Goal: Task Accomplishment & Management: Use online tool/utility

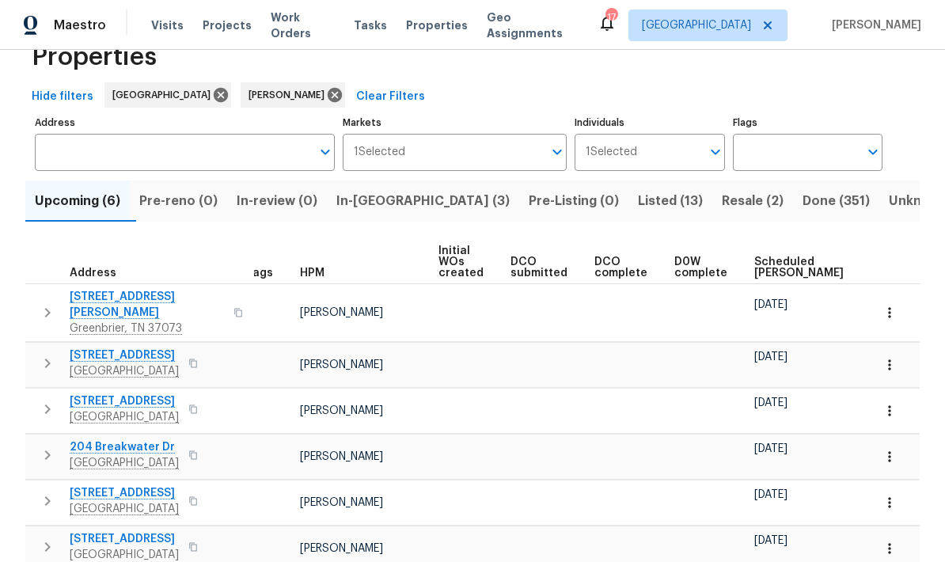
scroll to position [42, 0]
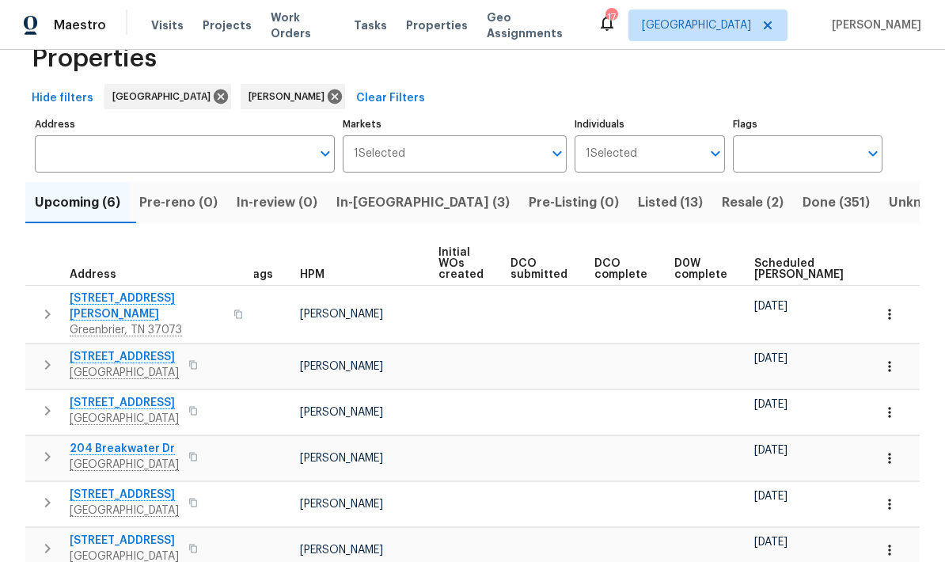
click at [769, 264] on span "Scheduled COE" at bounding box center [799, 269] width 89 height 22
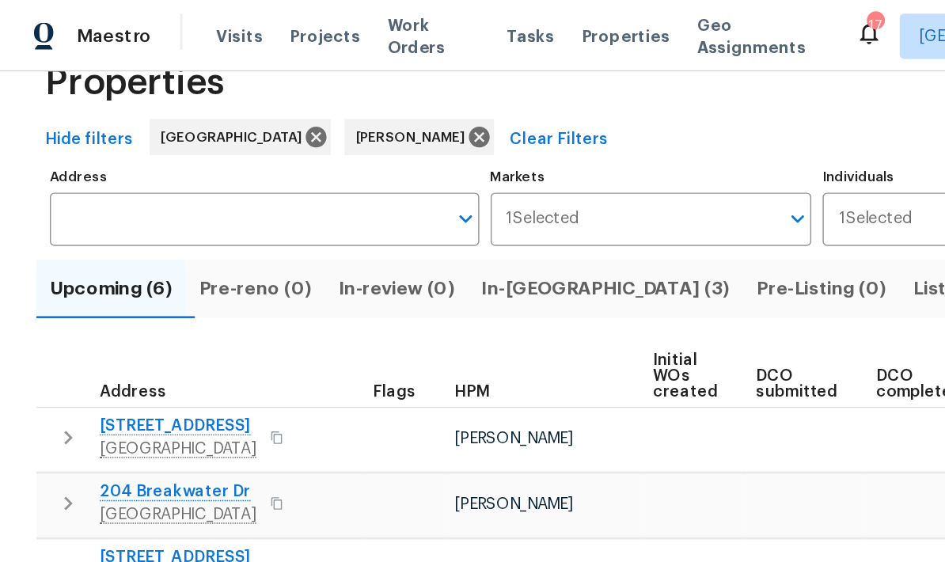
scroll to position [42, 0]
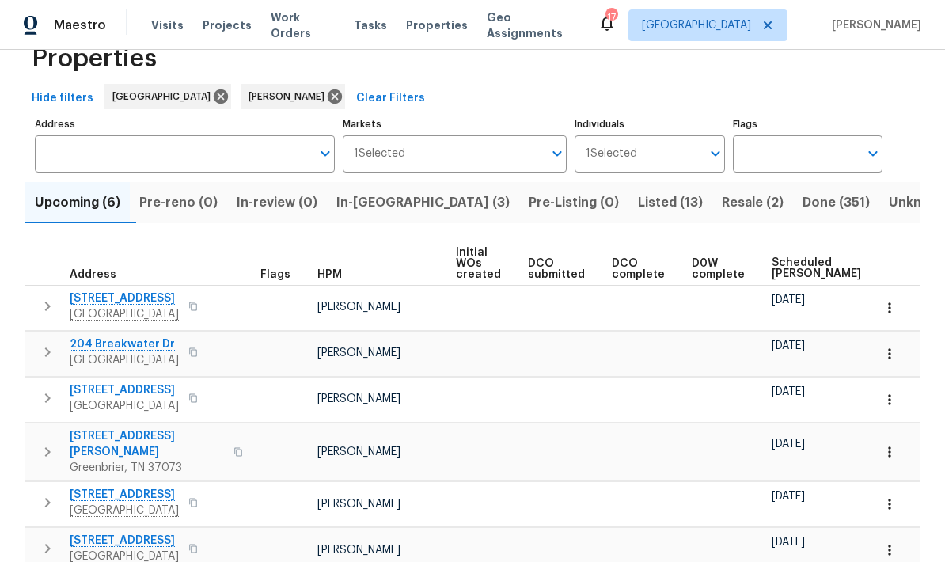
click at [893, 312] on icon "button" at bounding box center [890, 308] width 16 height 16
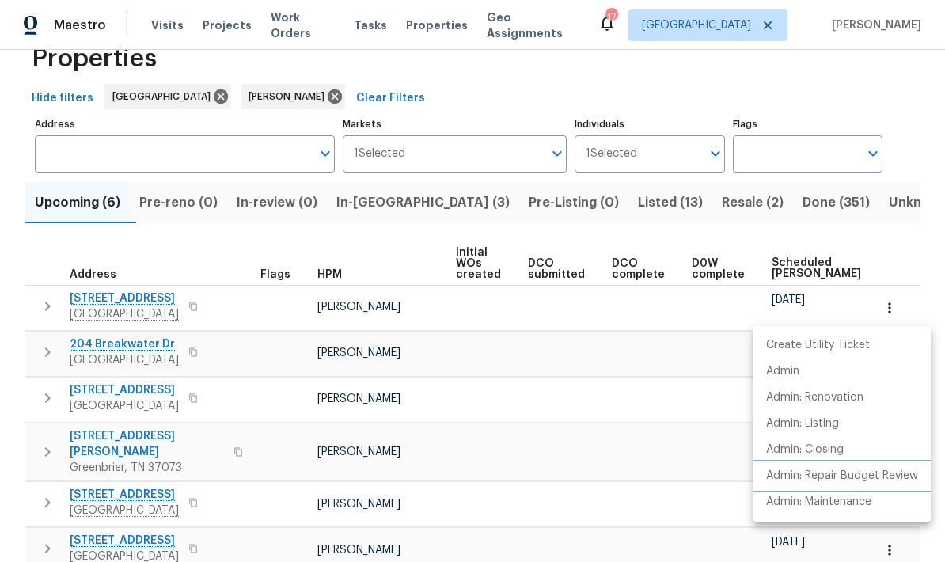
click at [864, 473] on p "Admin: Repair Budget Review" at bounding box center [842, 476] width 152 height 17
click at [47, 241] on div at bounding box center [472, 281] width 945 height 562
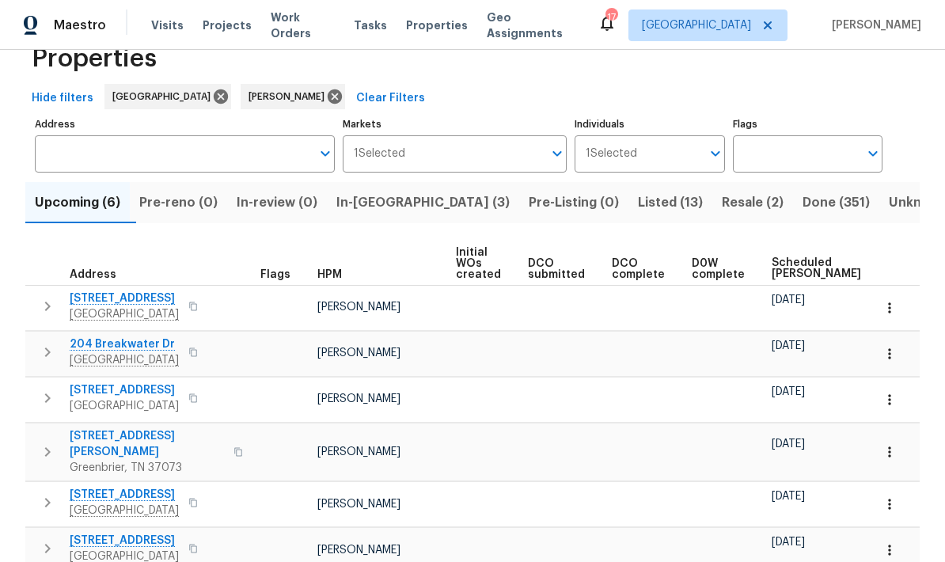
click at [891, 363] on button "button" at bounding box center [889, 353] width 35 height 35
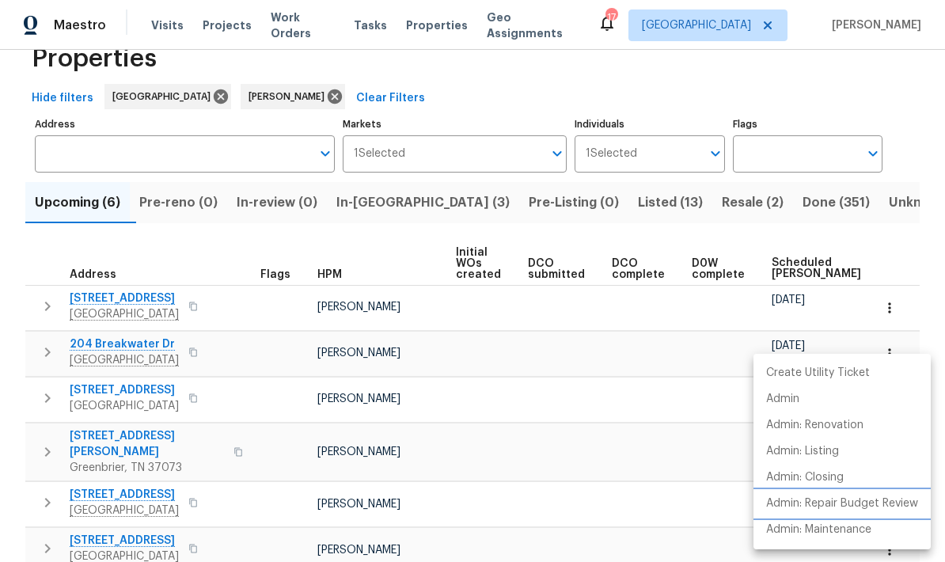
click at [880, 507] on p "Admin: Repair Budget Review" at bounding box center [842, 504] width 152 height 17
click at [398, 205] on div at bounding box center [472, 281] width 945 height 562
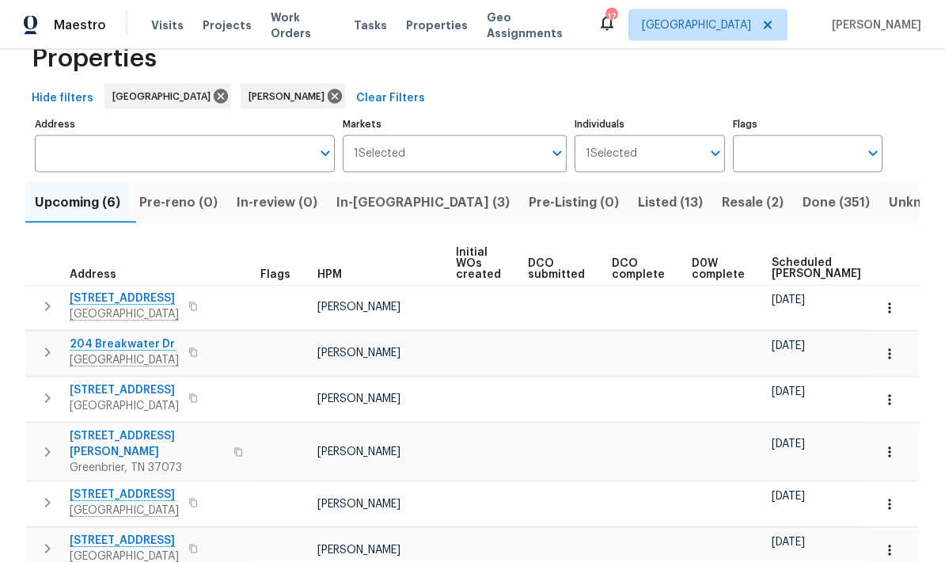
scroll to position [63, 0]
click at [382, 192] on span "In-reno (3)" at bounding box center [422, 203] width 173 height 22
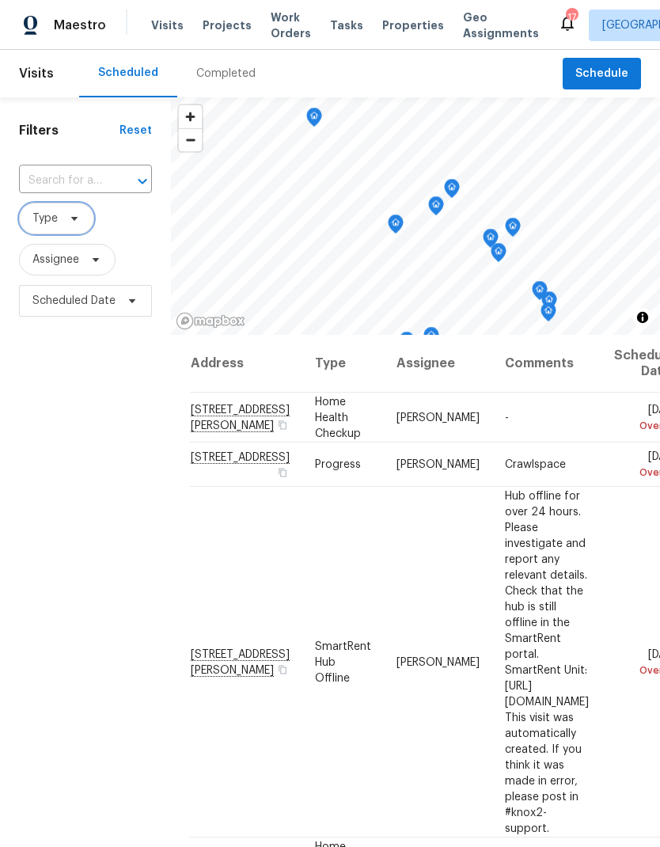
click at [59, 215] on span "Type" at bounding box center [56, 219] width 75 height 32
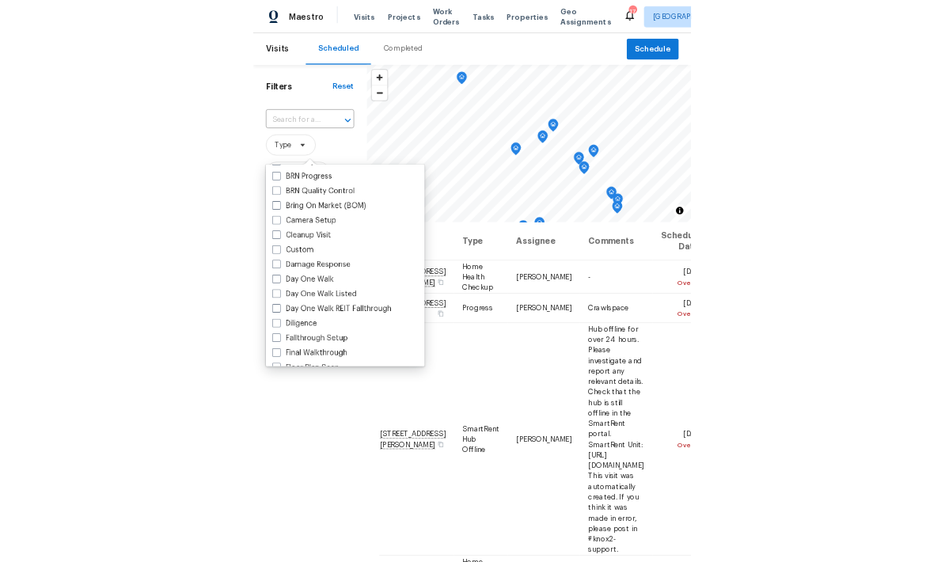
scroll to position [156, 0]
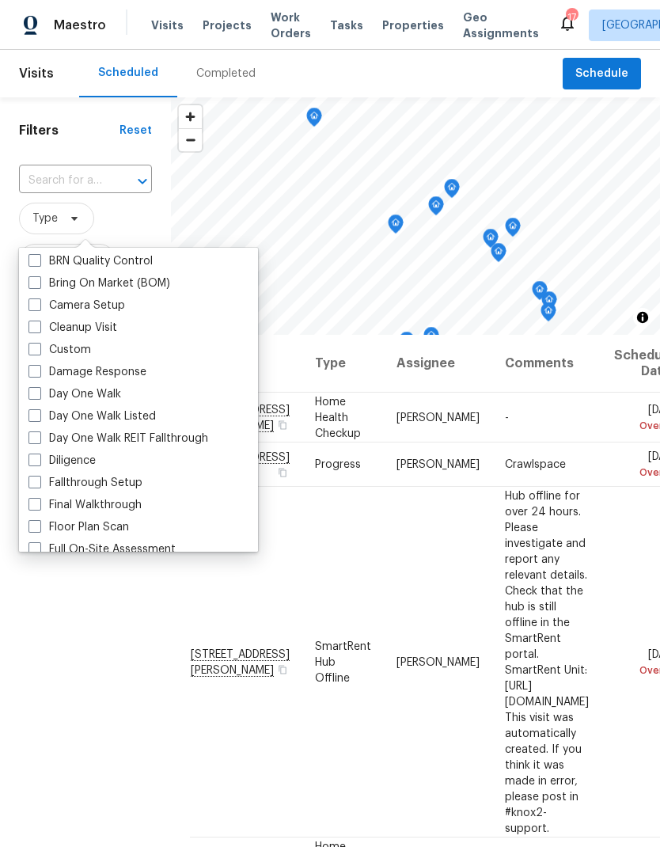
click at [37, 398] on span at bounding box center [35, 393] width 13 height 13
click at [37, 397] on input "Day One Walk" at bounding box center [34, 391] width 10 height 10
checkbox input "true"
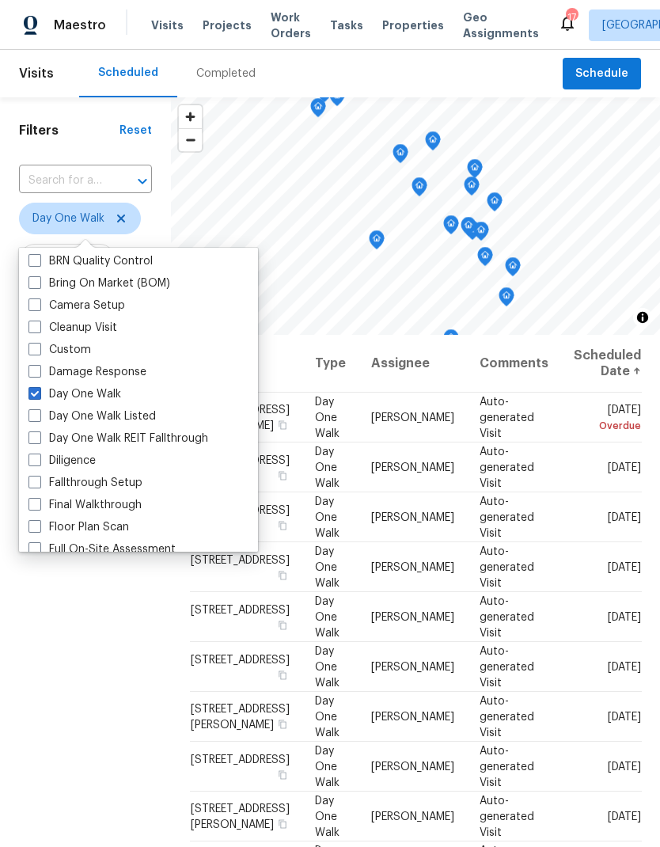
click at [51, 561] on div "Filters Reset ​ Day One Walk Assignee Scheduled Date" at bounding box center [85, 554] width 171 height 915
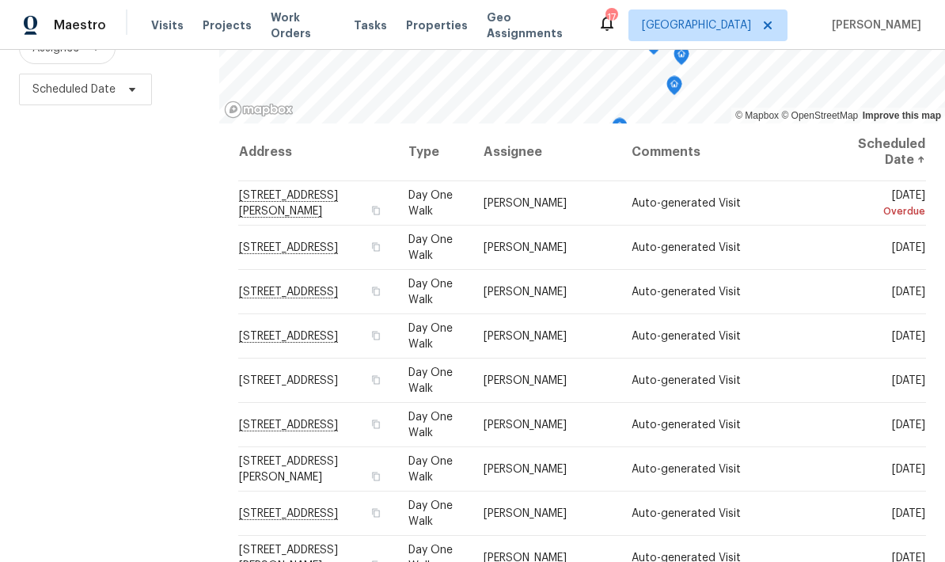
scroll to position [210, 0]
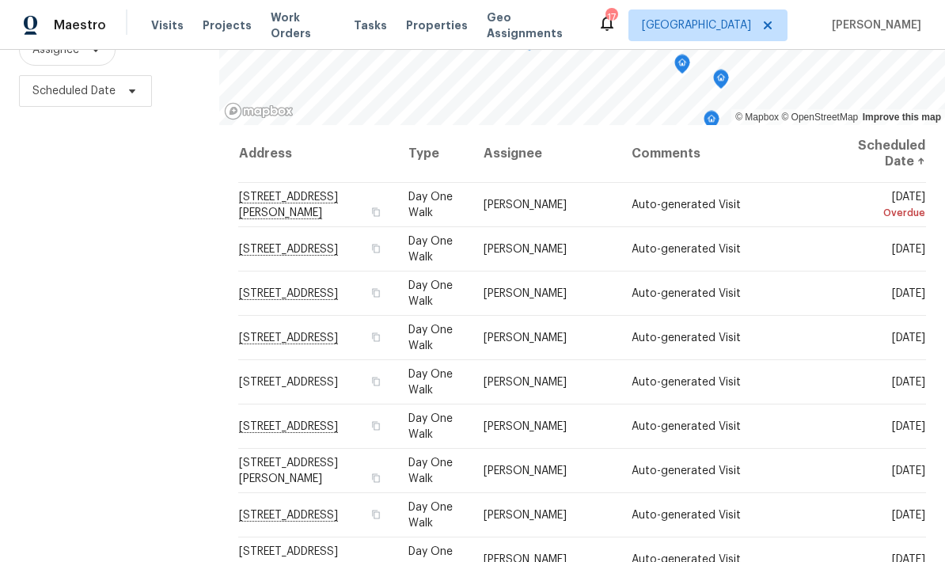
click at [133, 285] on div "Filters Reset ​ Day One Walk Assignee Scheduled Date" at bounding box center [109, 231] width 219 height 687
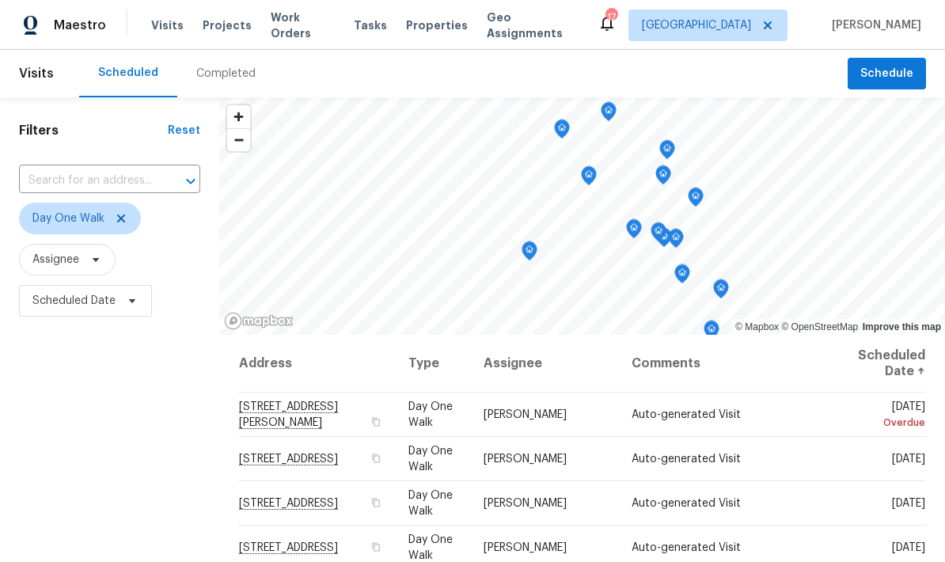
scroll to position [0, 0]
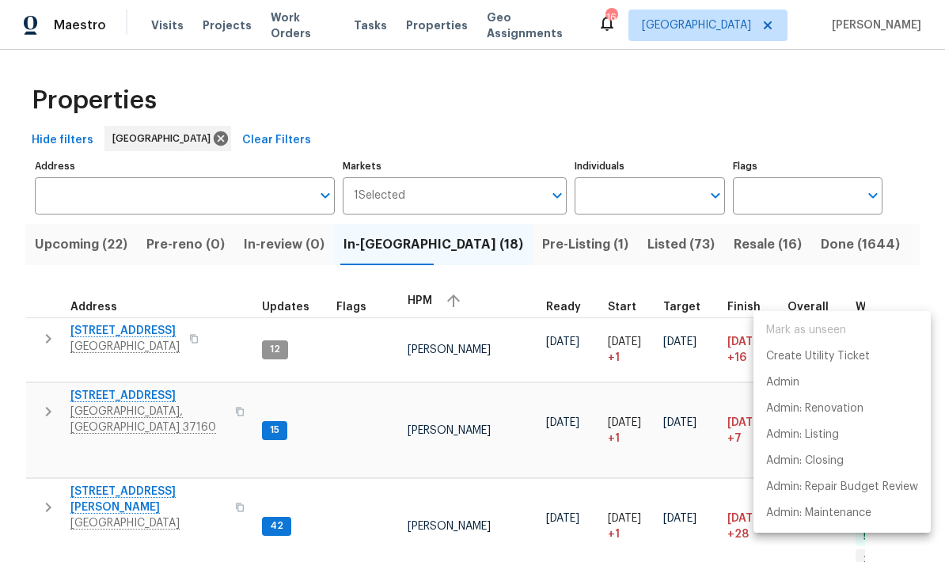
scroll to position [13, 0]
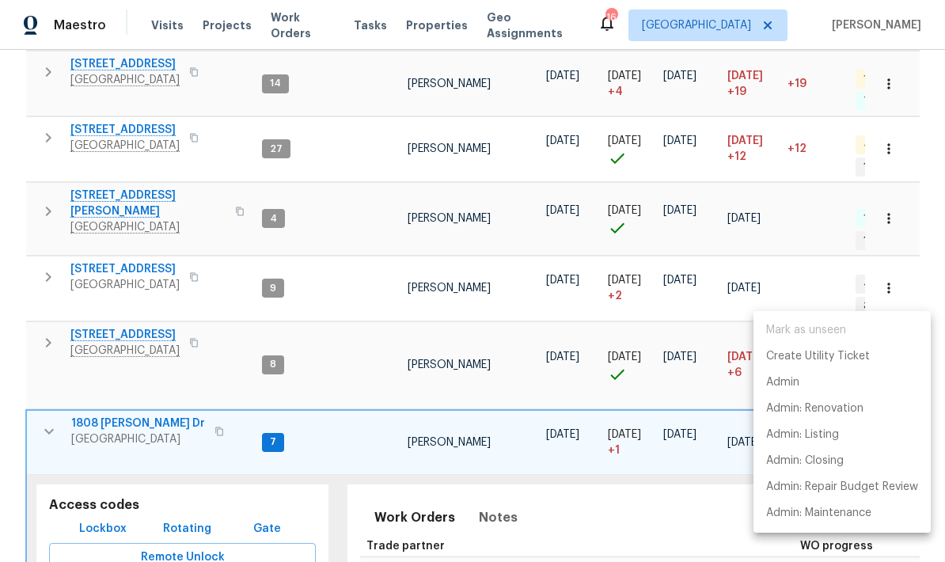
click at [120, 128] on div at bounding box center [472, 281] width 945 height 562
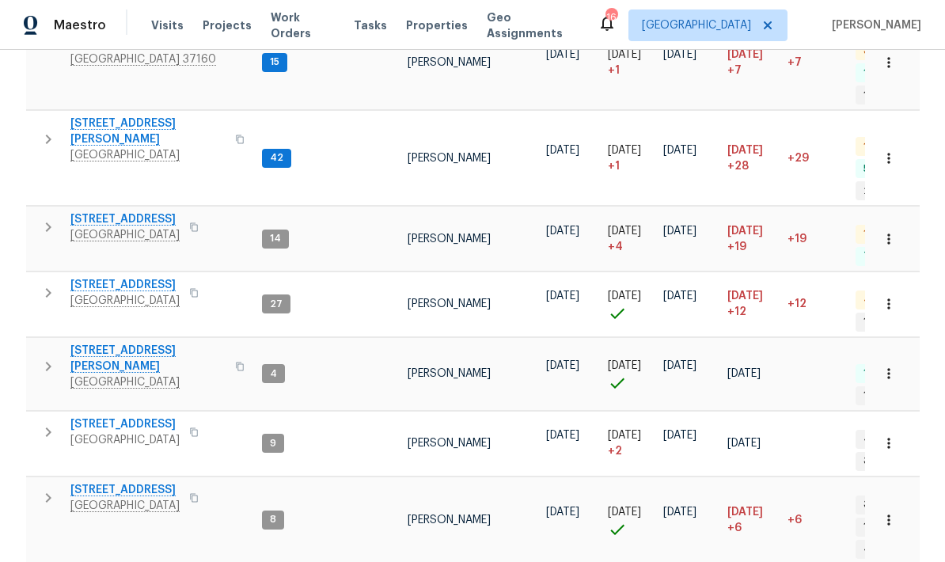
scroll to position [384, 0]
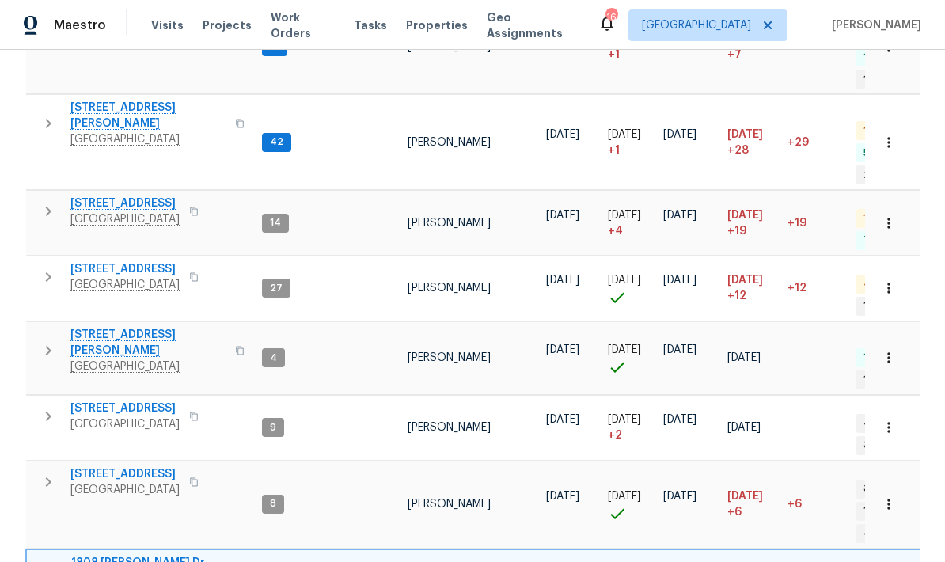
click at [42, 341] on icon "button" at bounding box center [48, 350] width 19 height 19
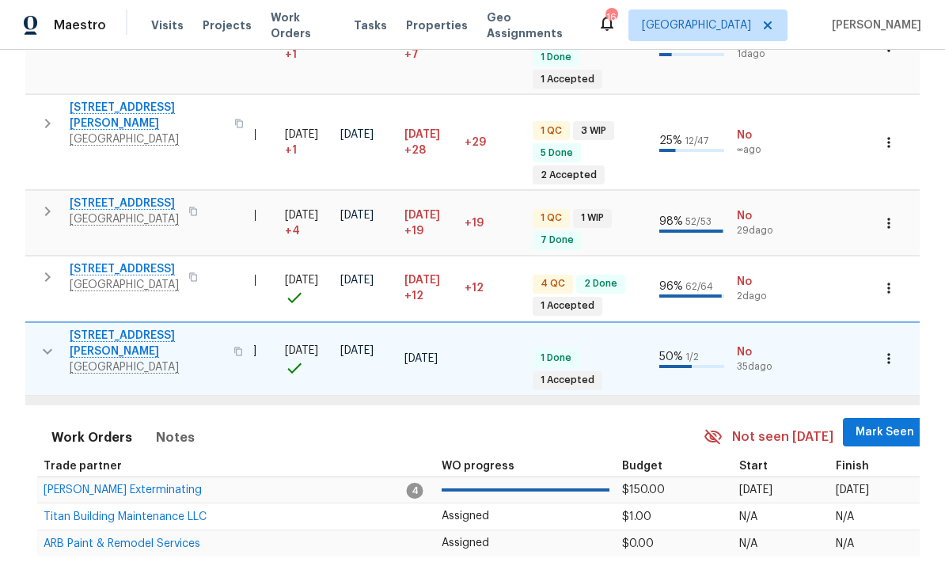
scroll to position [13, 323]
click at [128, 511] on span "Titan Building Maintenance LLC" at bounding box center [125, 516] width 163 height 11
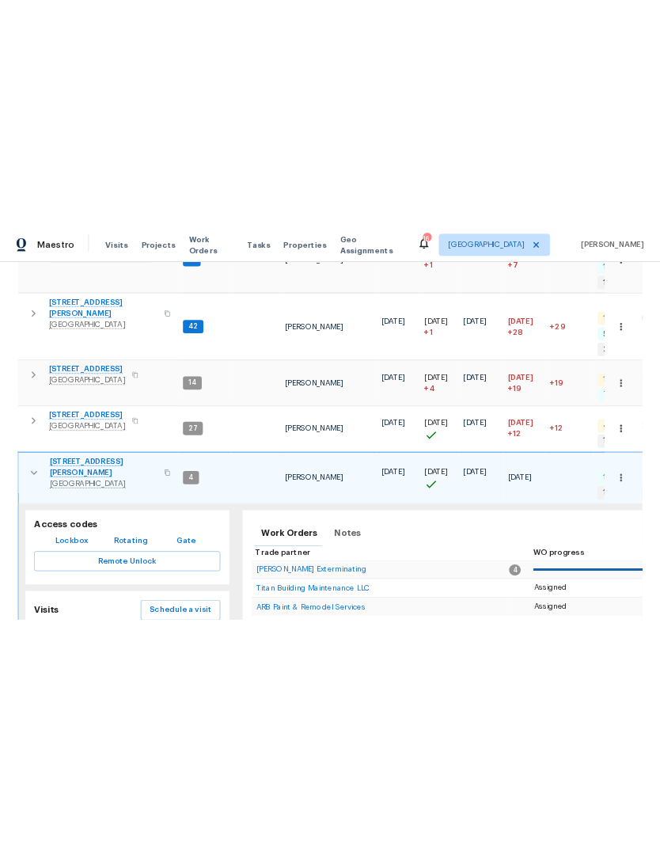
scroll to position [0, 0]
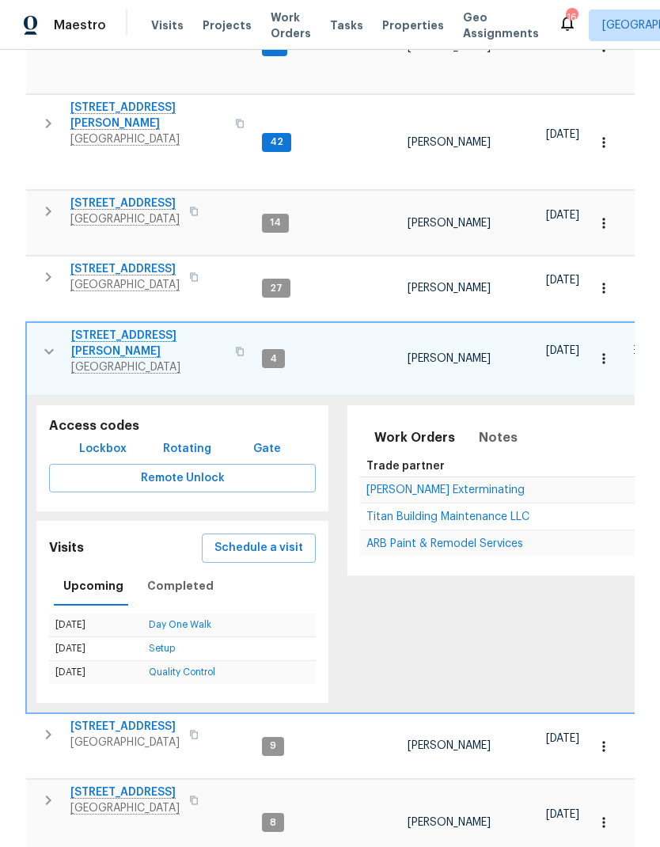
click at [401, 26] on span "Properties" at bounding box center [413, 25] width 62 height 16
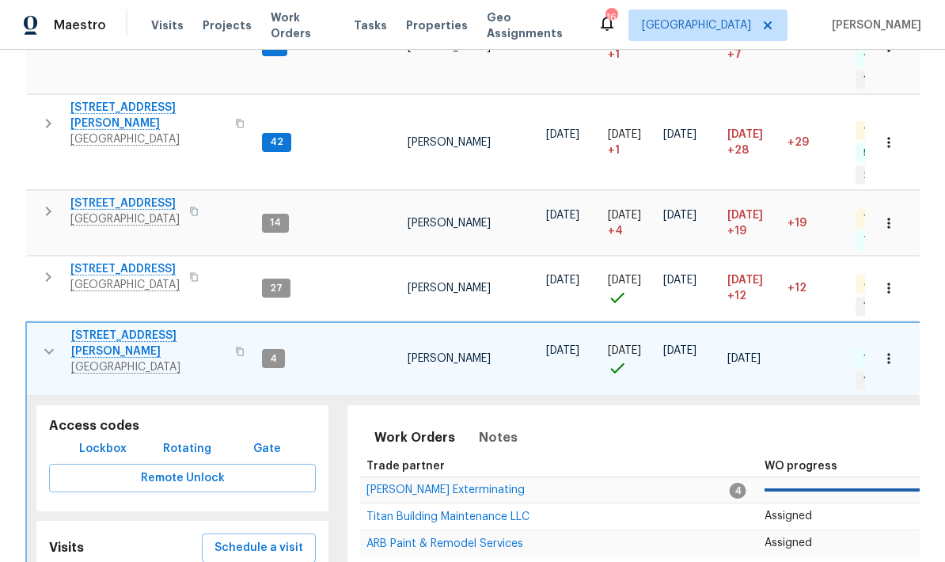
click at [439, 27] on span "Properties" at bounding box center [437, 25] width 62 height 16
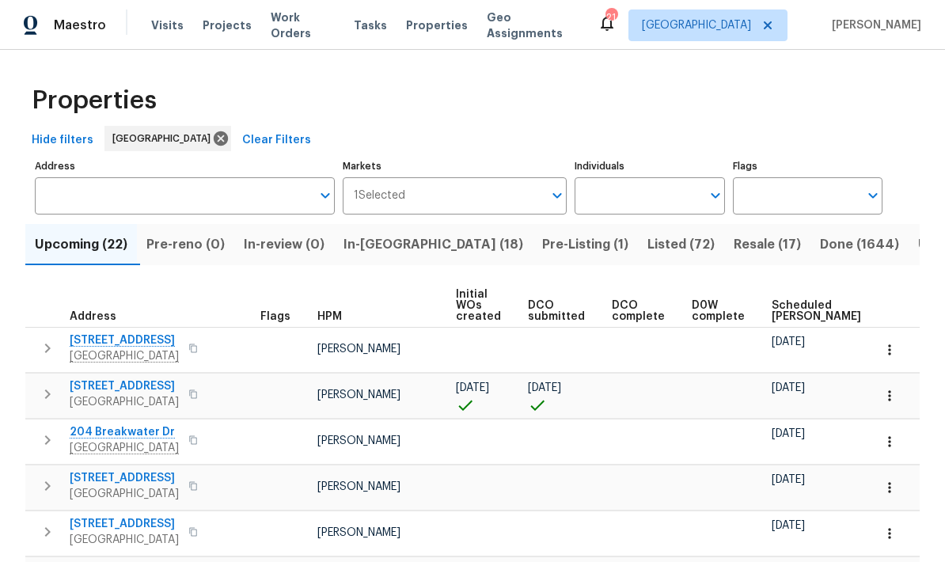
click at [379, 245] on span "In-[GEOGRAPHIC_DATA] (18)" at bounding box center [434, 245] width 180 height 22
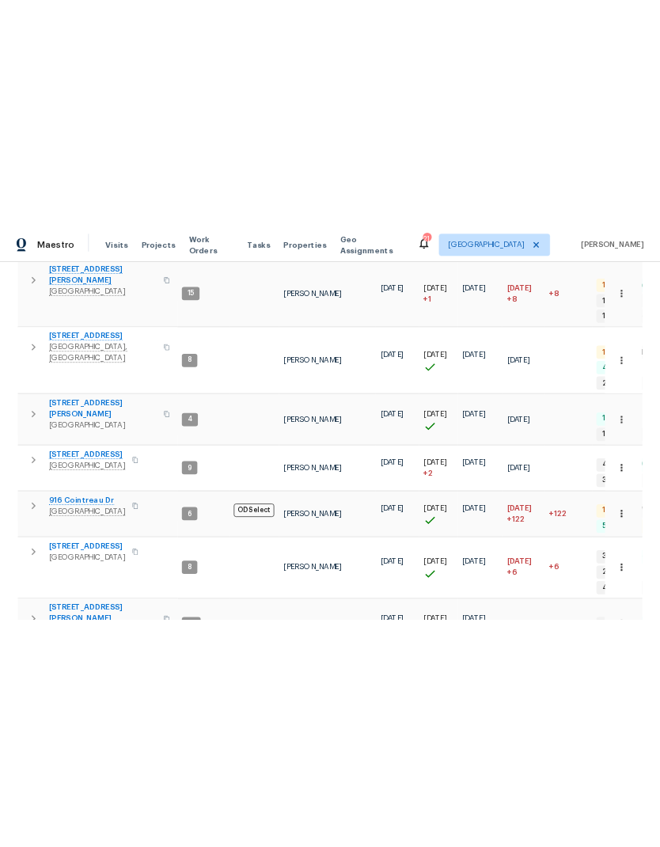
scroll to position [342, 0]
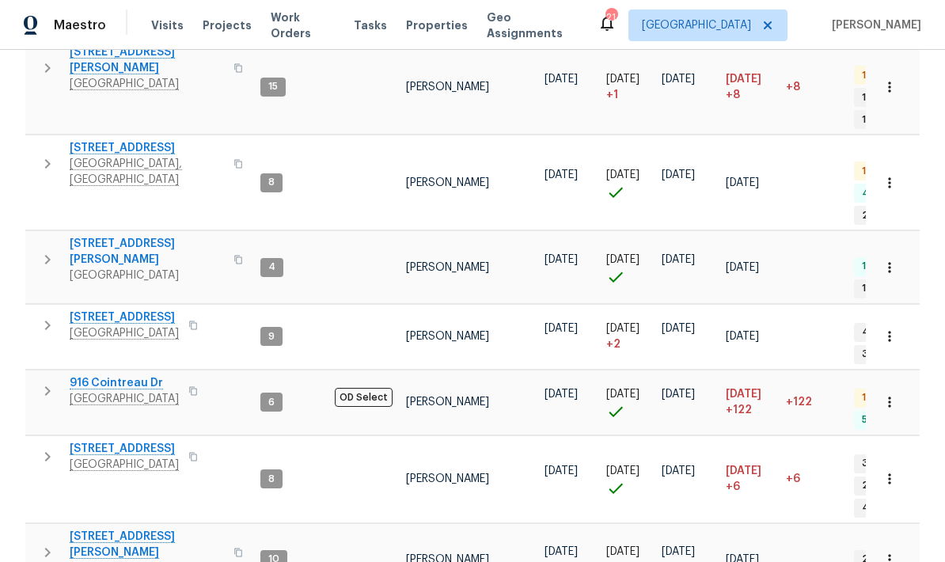
click at [884, 260] on icon "button" at bounding box center [890, 268] width 16 height 16
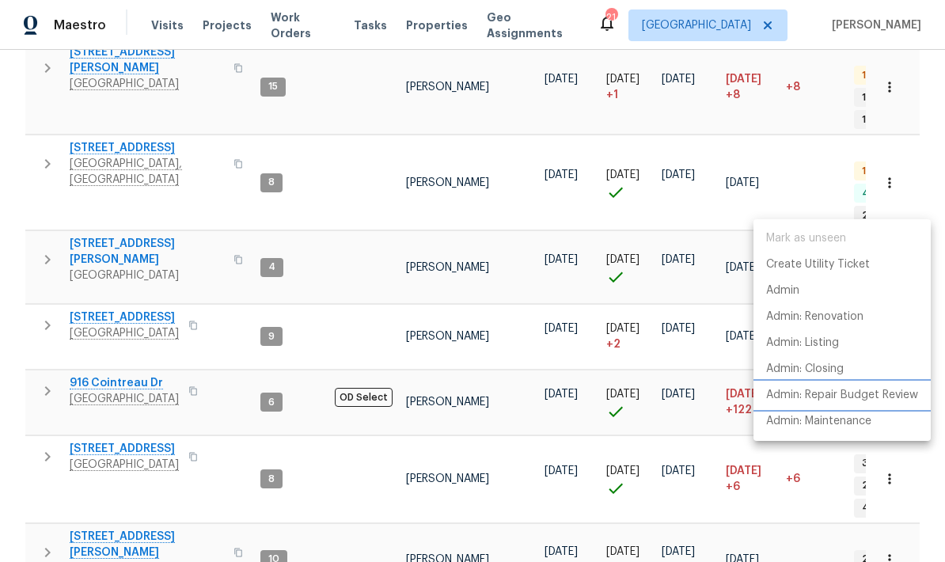
click at [785, 401] on p "Admin: Repair Budget Review" at bounding box center [842, 395] width 152 height 17
click at [45, 197] on div at bounding box center [472, 281] width 945 height 562
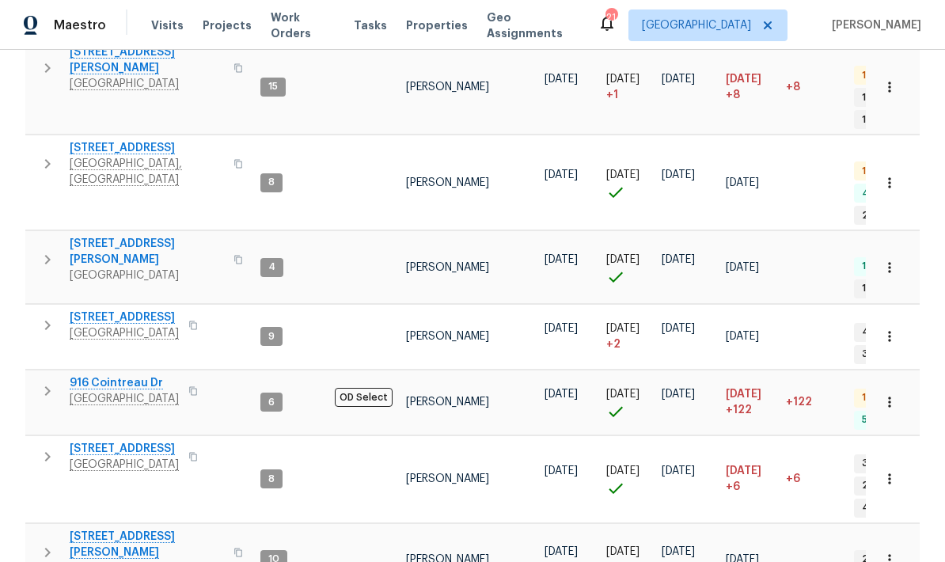
click at [45, 250] on icon "button" at bounding box center [47, 259] width 19 height 19
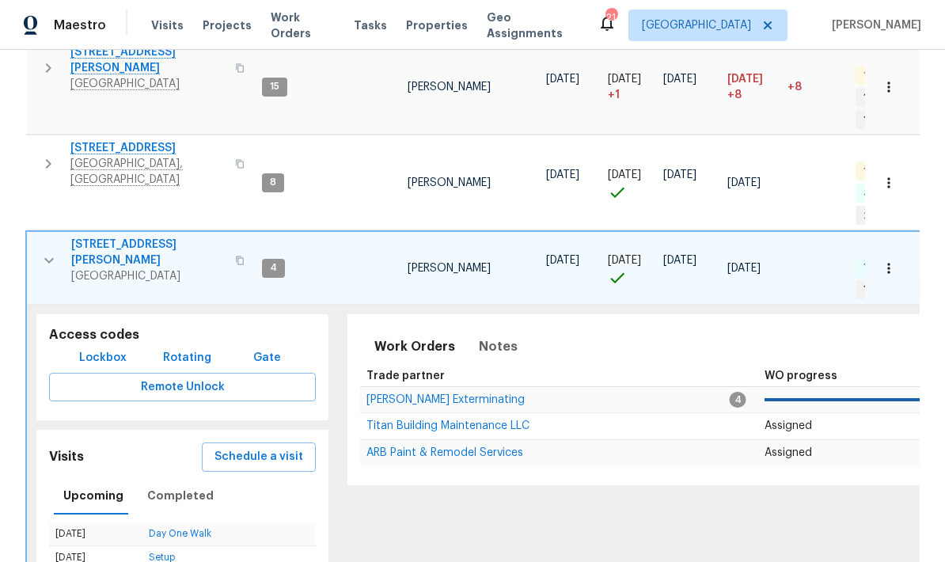
click at [382, 420] on span "Titan Building Maintenance LLC" at bounding box center [448, 425] width 163 height 11
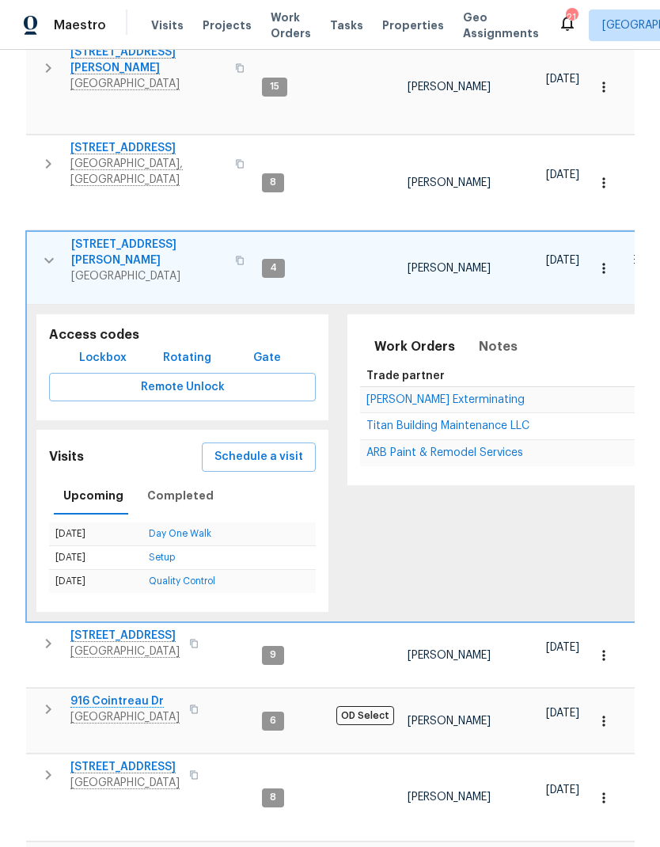
click at [244, 447] on span "Schedule a visit" at bounding box center [259, 457] width 89 height 20
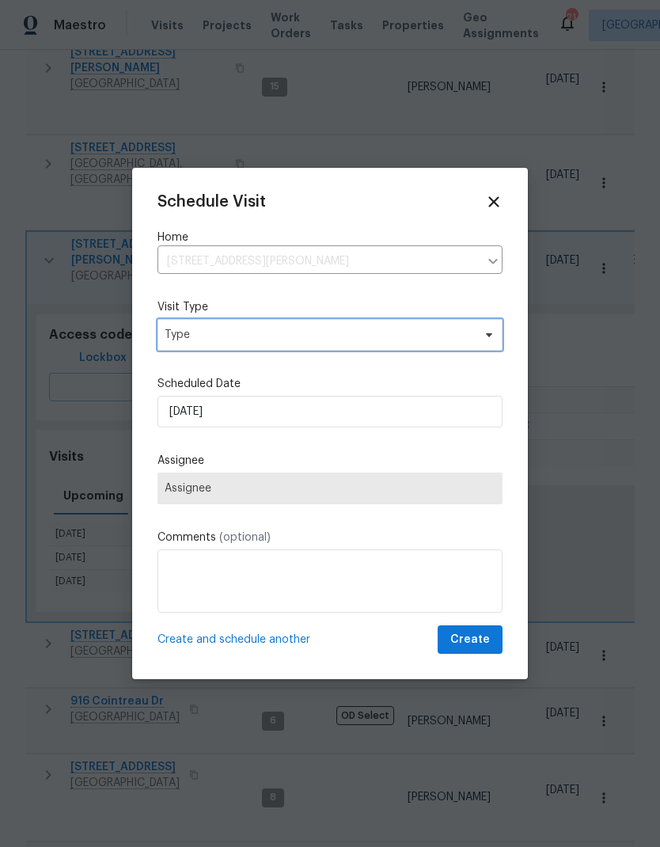
click at [185, 345] on span "Type" at bounding box center [330, 335] width 345 height 32
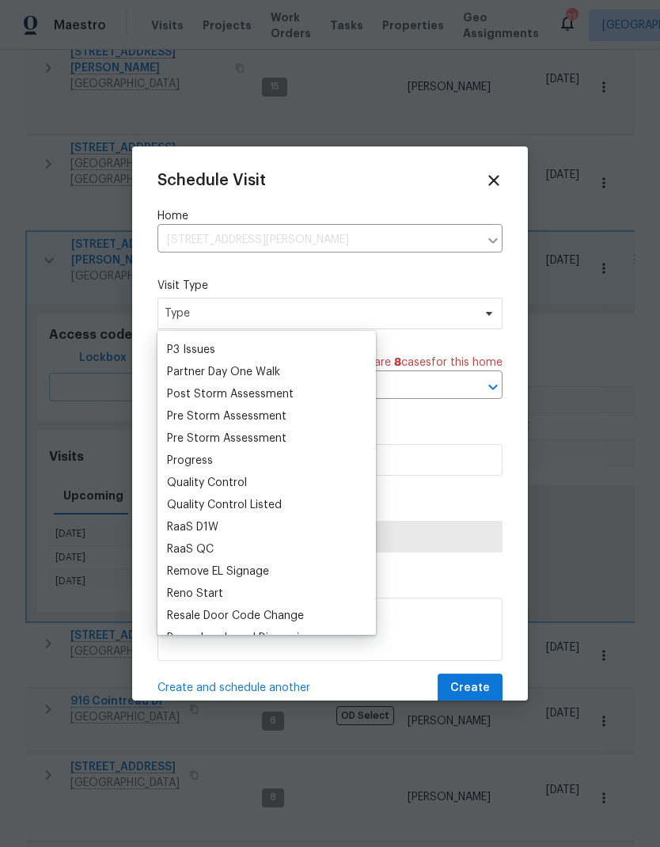
scroll to position [958, 0]
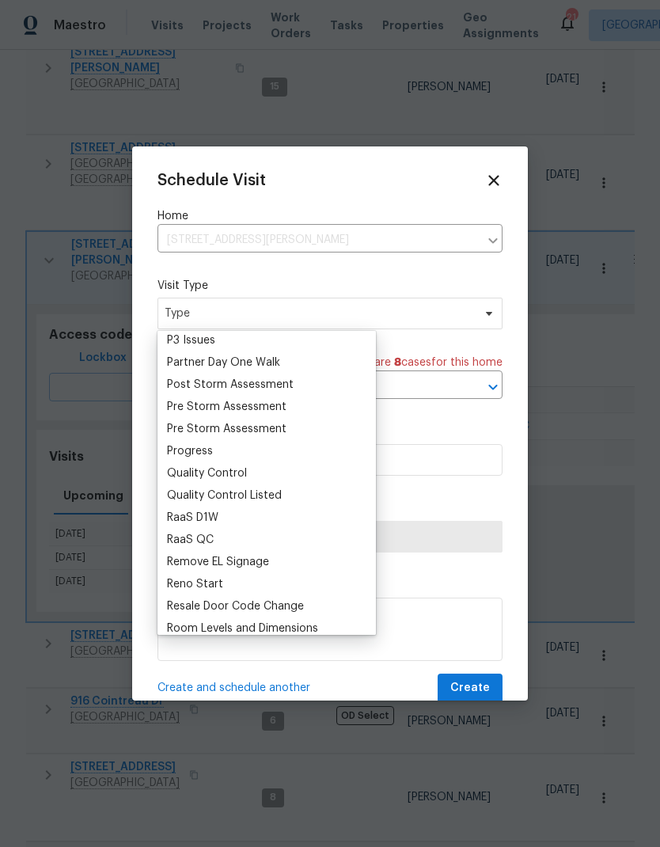
click at [168, 450] on div "Progress" at bounding box center [190, 451] width 46 height 16
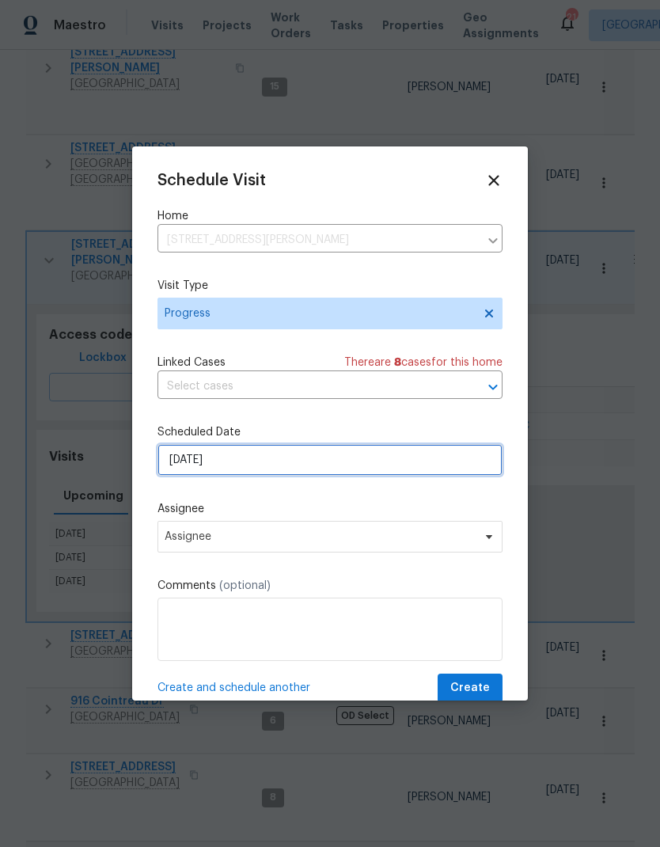
click at [186, 461] on input "[DATE]" at bounding box center [330, 460] width 345 height 32
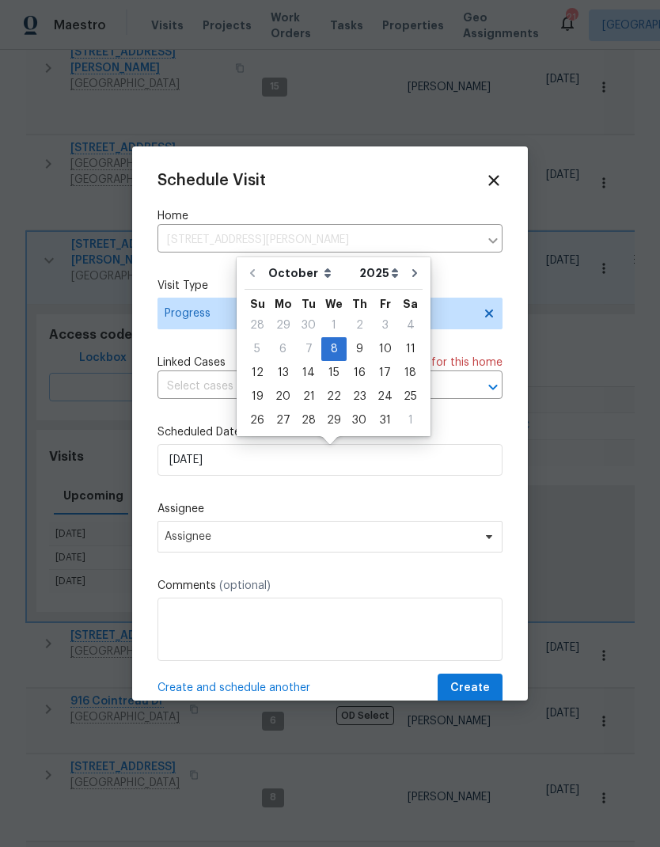
click at [191, 496] on div "Schedule Visit Home 2390 Senseney Dr, Clarksville, TN 37042 ​ Visit Type Progre…" at bounding box center [330, 437] width 345 height 531
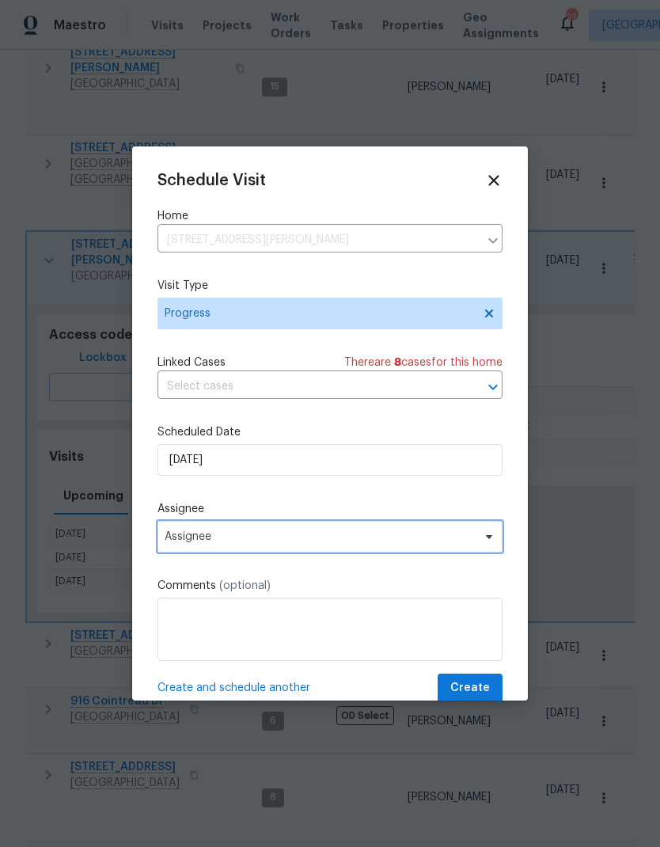
click at [191, 543] on span "Assignee" at bounding box center [320, 536] width 310 height 13
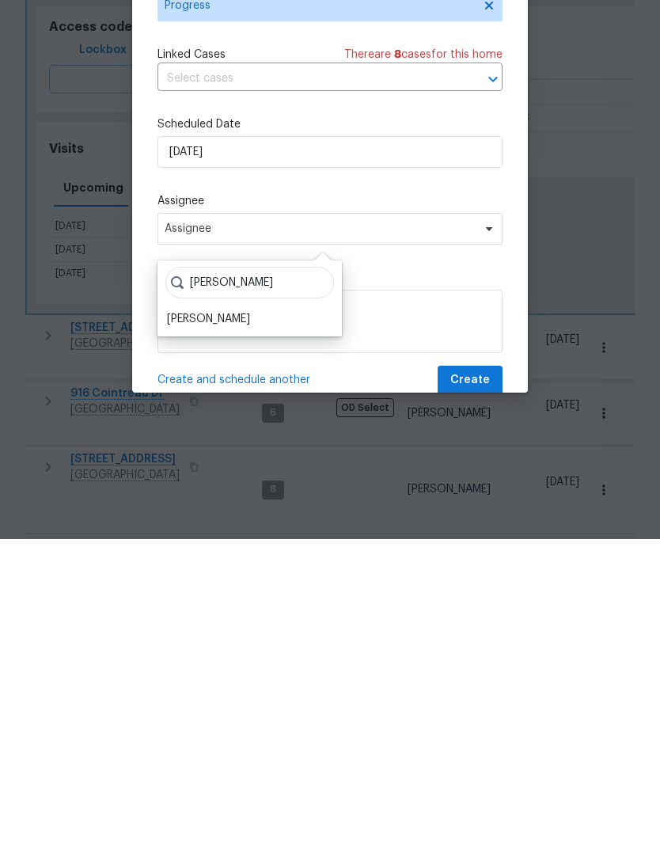
type input "Eric"
click at [191, 561] on div "[PERSON_NAME]" at bounding box center [208, 627] width 83 height 16
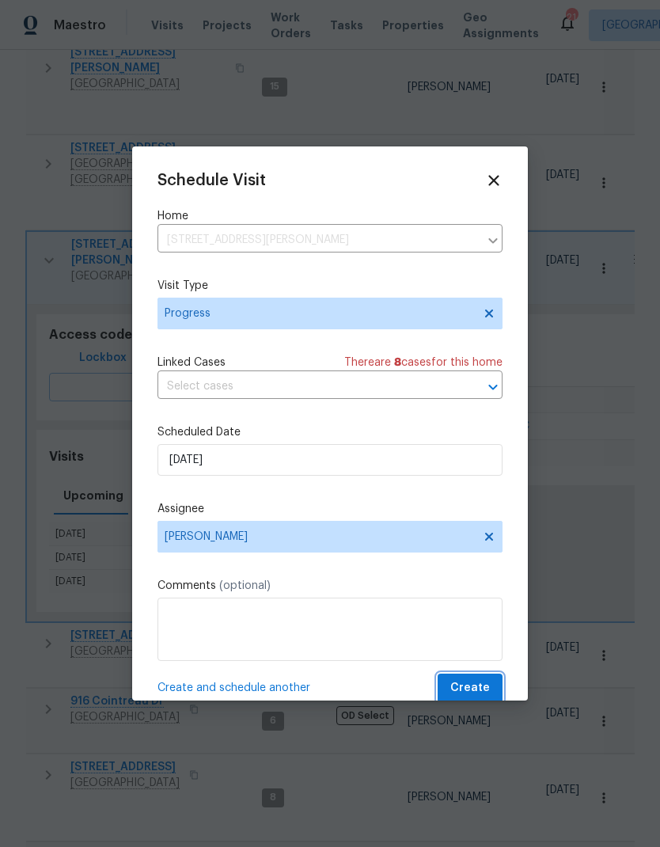
click at [468, 561] on span "Create" at bounding box center [470, 689] width 40 height 20
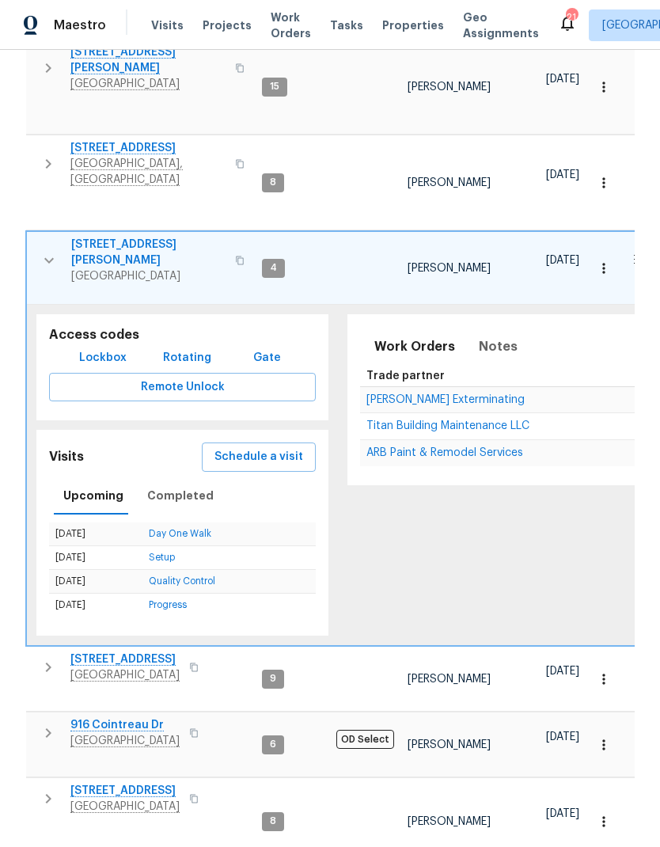
click at [51, 251] on icon "button" at bounding box center [49, 260] width 19 height 19
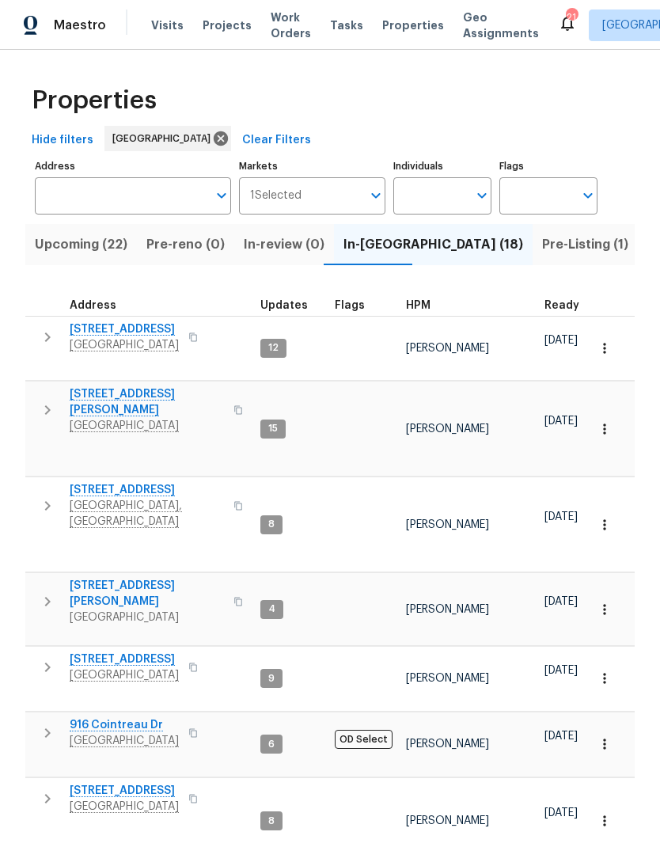
scroll to position [0, 0]
click at [542, 234] on span "Pre-Listing (1)" at bounding box center [585, 245] width 86 height 22
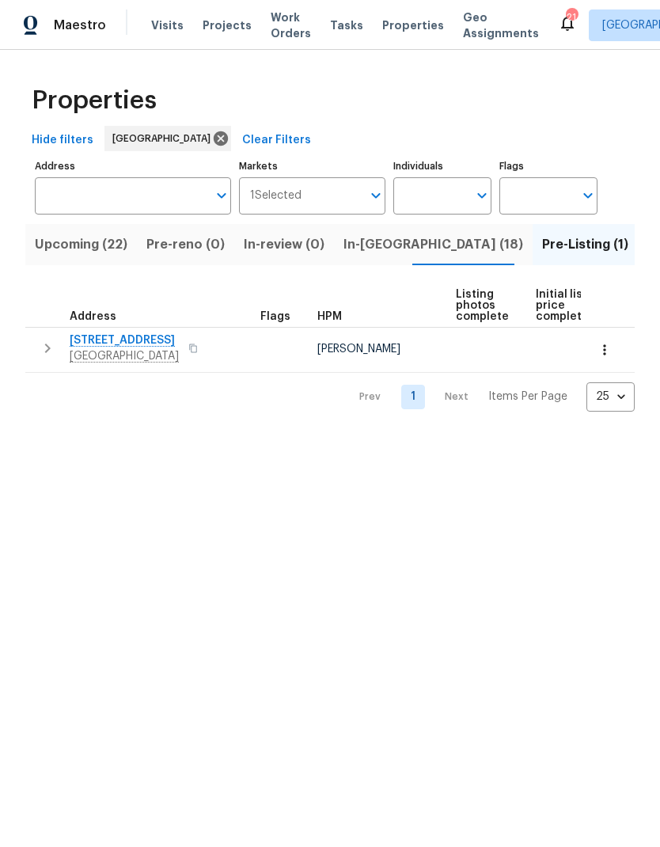
click at [154, 18] on span "Visits" at bounding box center [167, 25] width 32 height 16
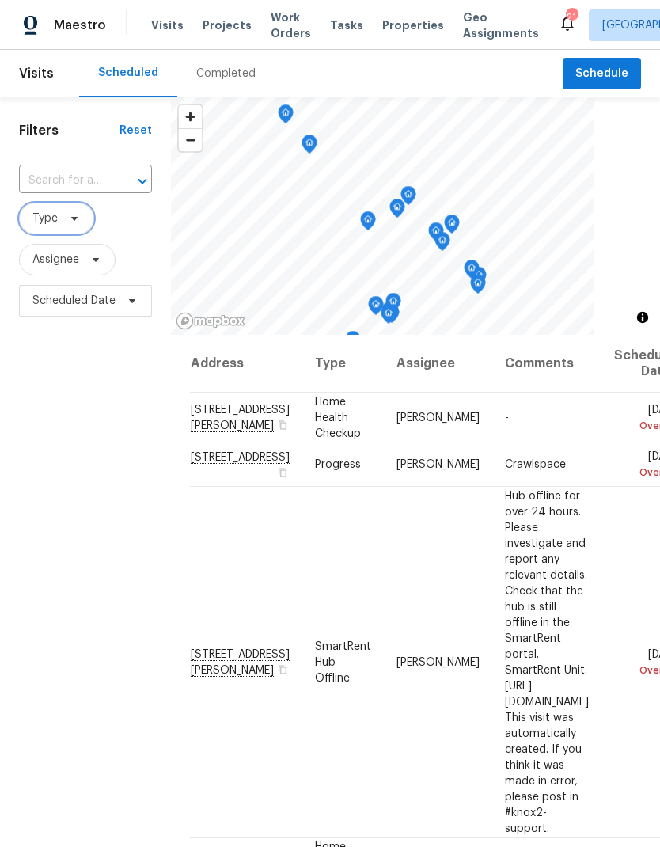
click at [74, 221] on icon at bounding box center [74, 219] width 6 height 4
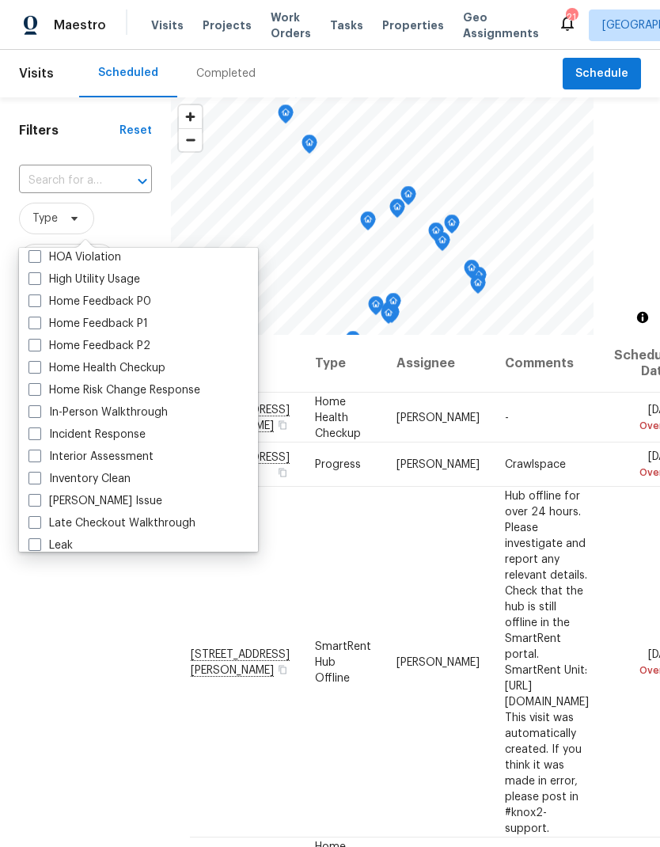
scroll to position [496, 0]
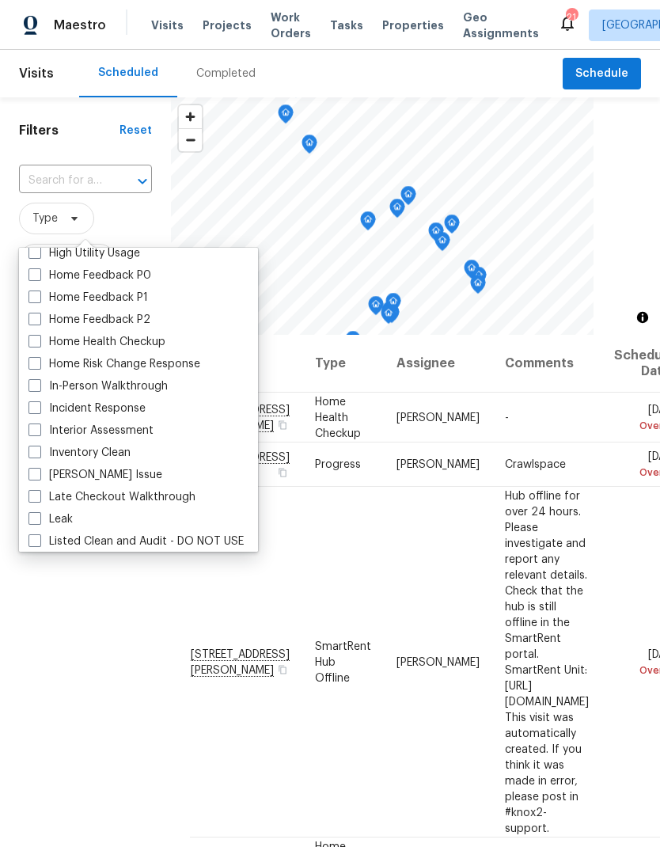
click at [43, 386] on label "In-Person Walkthrough" at bounding box center [98, 386] width 139 height 16
click at [39, 386] on input "In-Person Walkthrough" at bounding box center [34, 383] width 10 height 10
checkbox input "true"
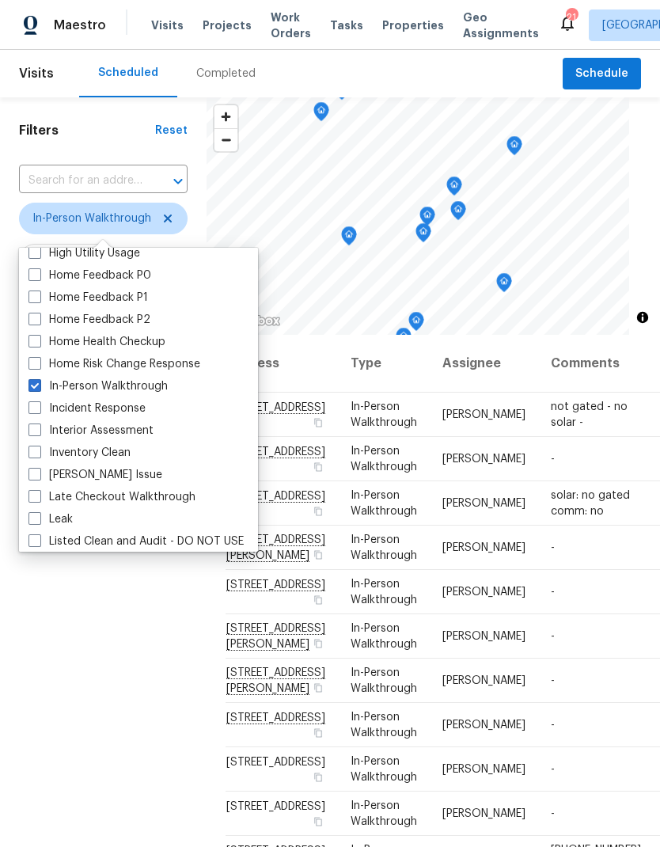
click at [73, 561] on div "Filters Reset ​ In-Person Walkthrough Assignee Scheduled Date" at bounding box center [103, 554] width 207 height 915
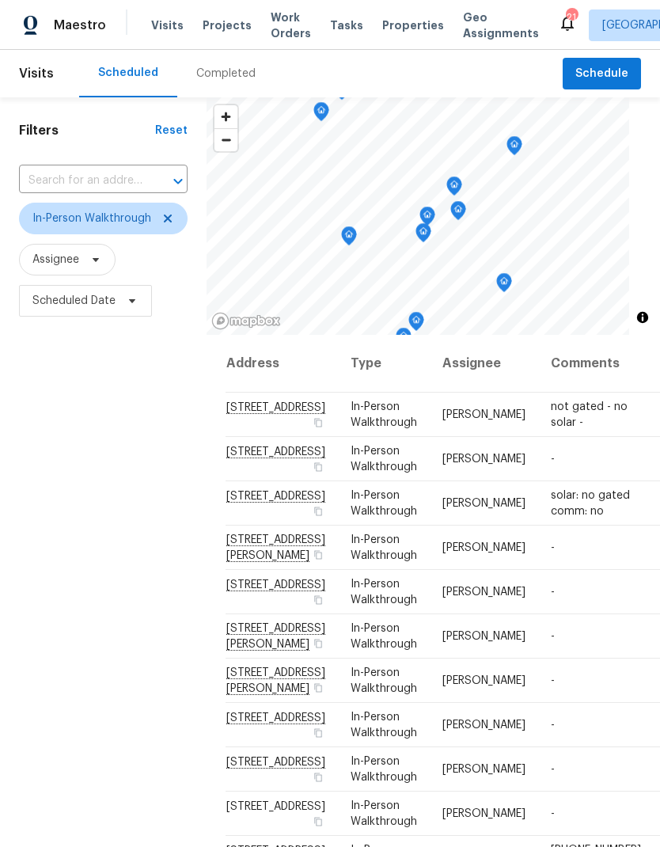
scroll to position [81, 0]
click at [102, 524] on div "Filters Reset ​ In-Person Walkthrough Assignee Scheduled Date" at bounding box center [103, 554] width 207 height 915
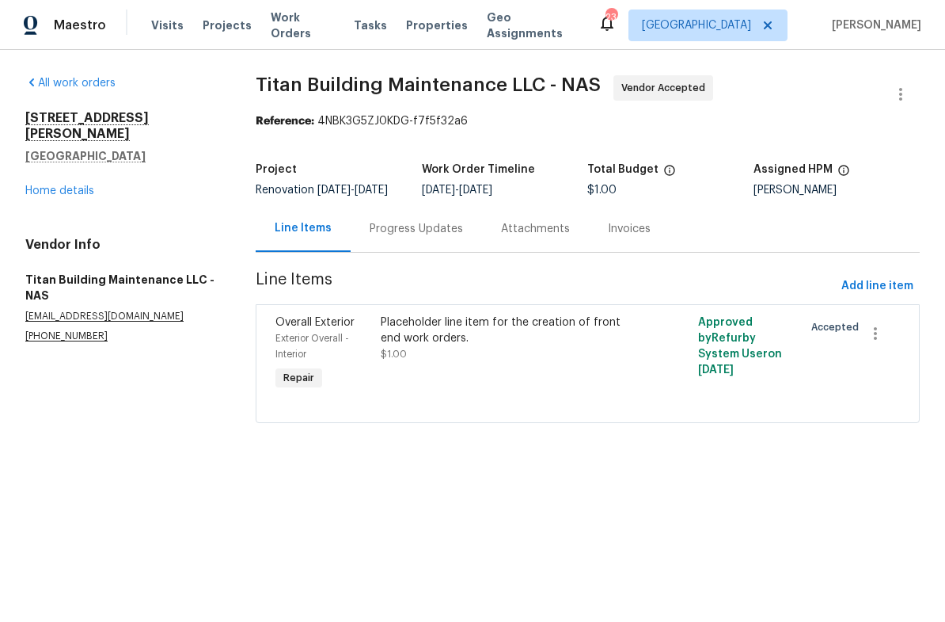
click at [390, 237] on div "Progress Updates" at bounding box center [416, 229] width 93 height 16
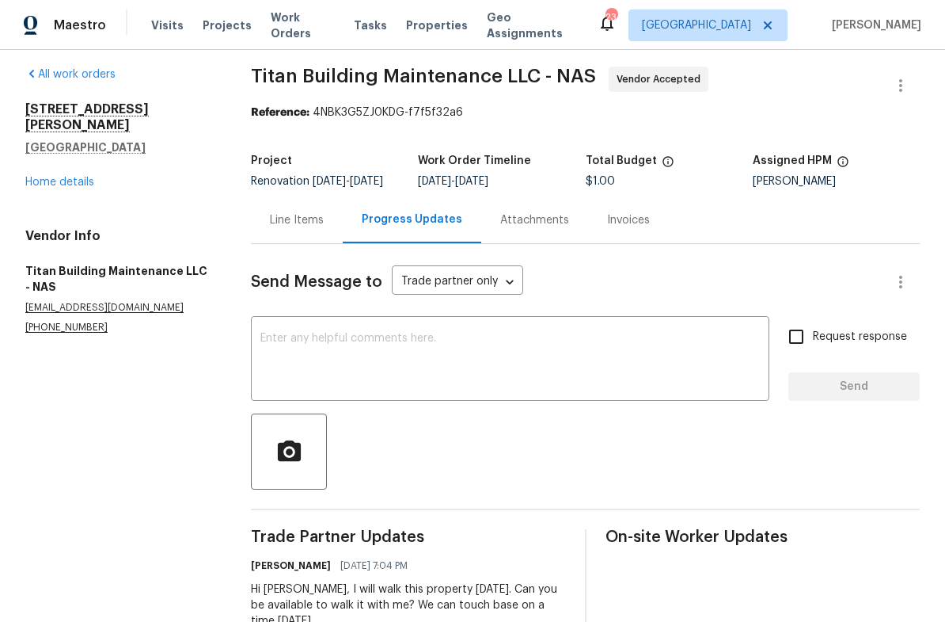
scroll to position [8, 0]
click at [57, 177] on link "Home details" at bounding box center [59, 182] width 69 height 11
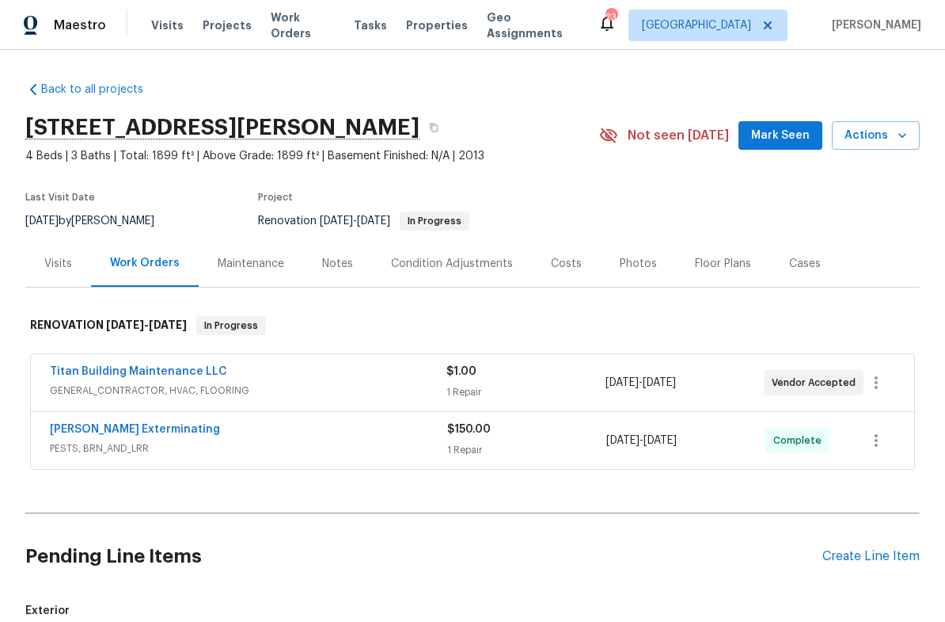
click at [557, 259] on div "Costs" at bounding box center [566, 264] width 31 height 16
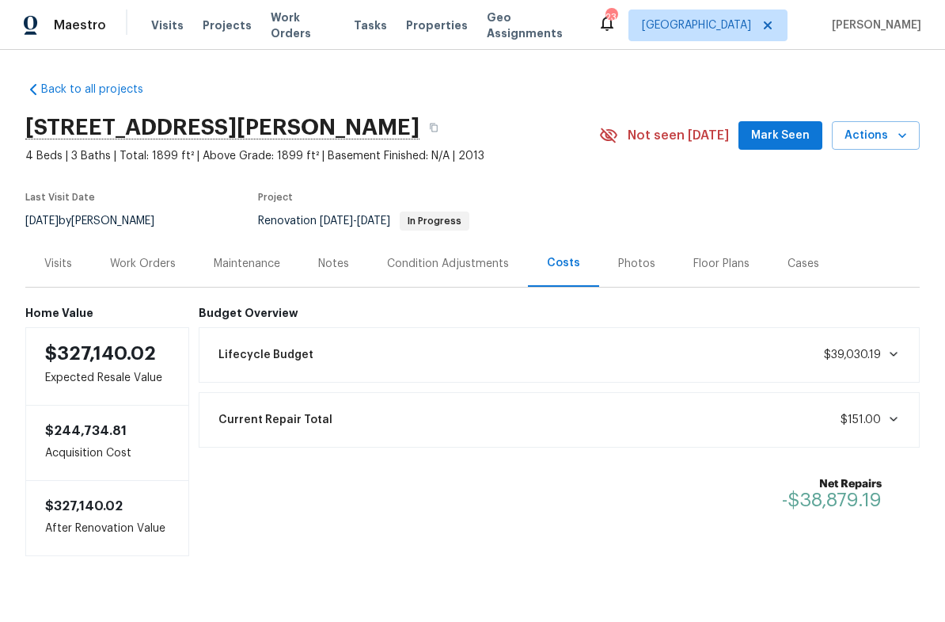
click at [424, 269] on div "Condition Adjustments" at bounding box center [448, 264] width 122 height 16
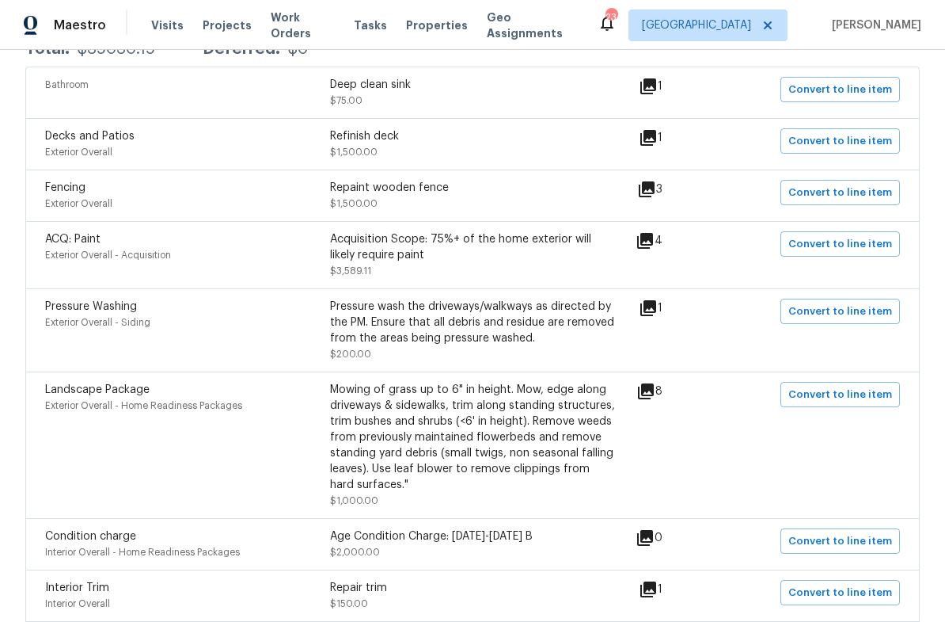
scroll to position [327, 0]
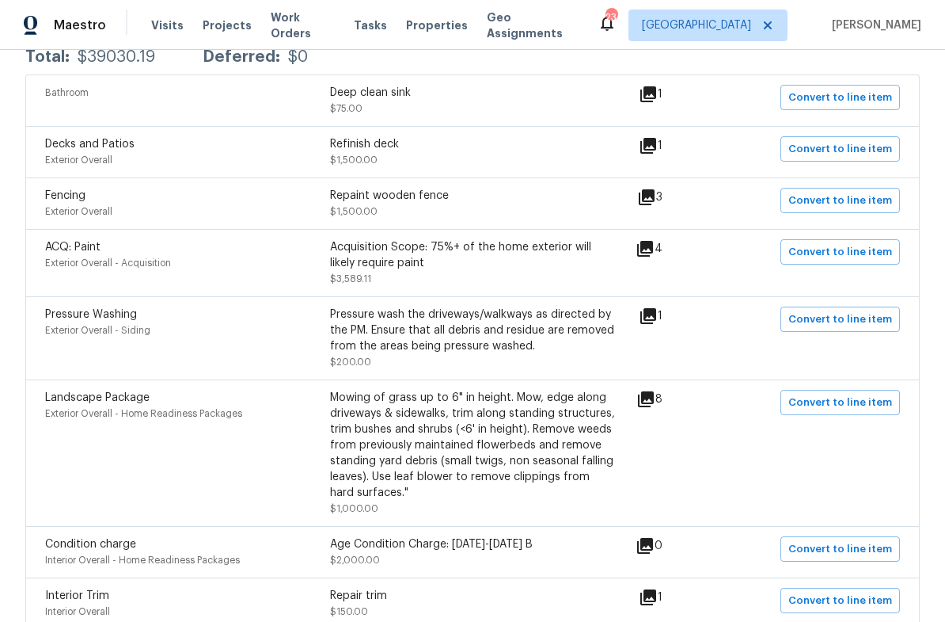
click at [646, 198] on icon at bounding box center [647, 197] width 16 height 16
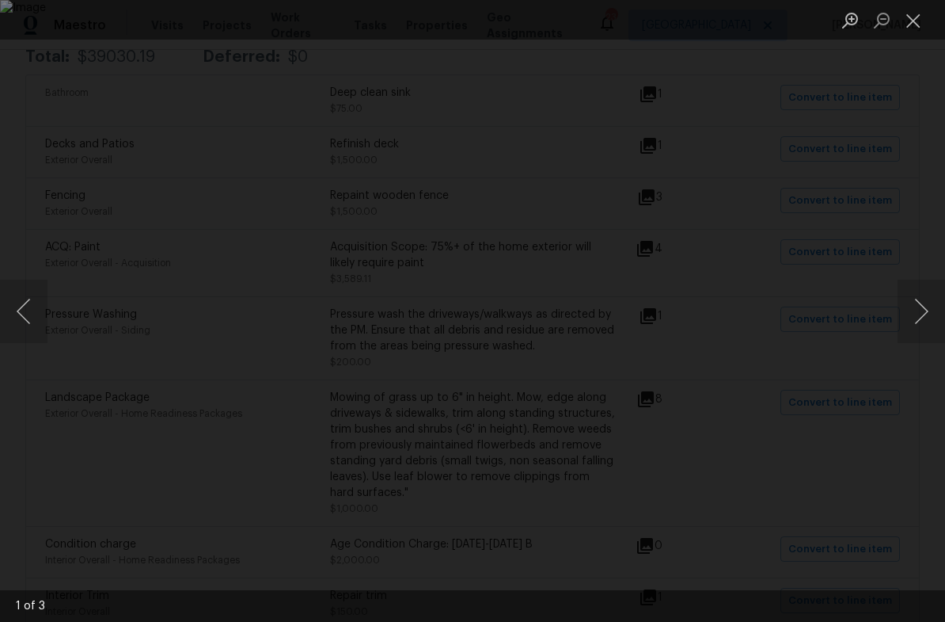
click at [902, 317] on button "Next image" at bounding box center [922, 310] width 48 height 63
click at [921, 310] on button "Next image" at bounding box center [922, 310] width 48 height 63
click at [914, 19] on button "Close lightbox" at bounding box center [914, 20] width 32 height 28
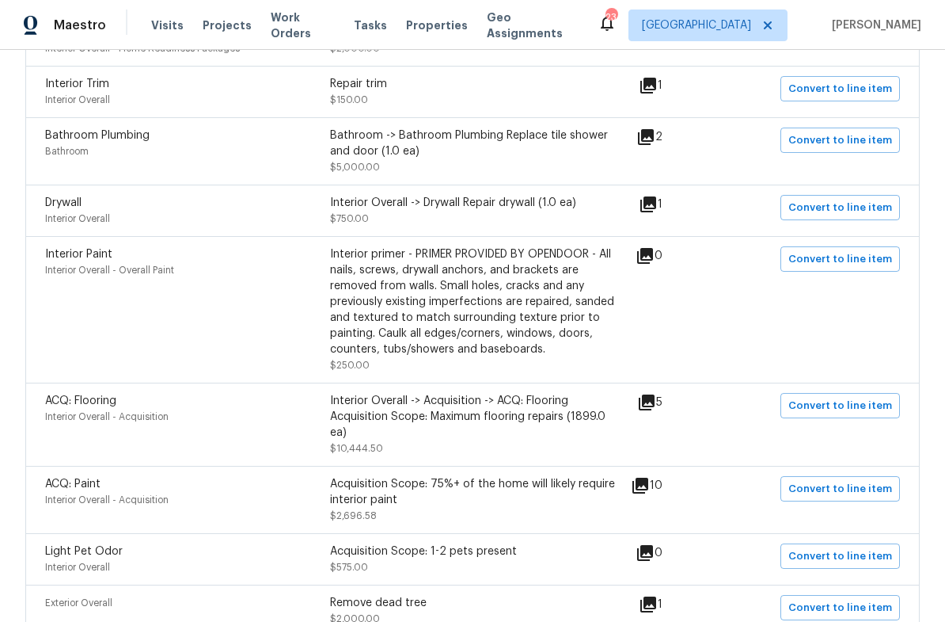
scroll to position [842, 0]
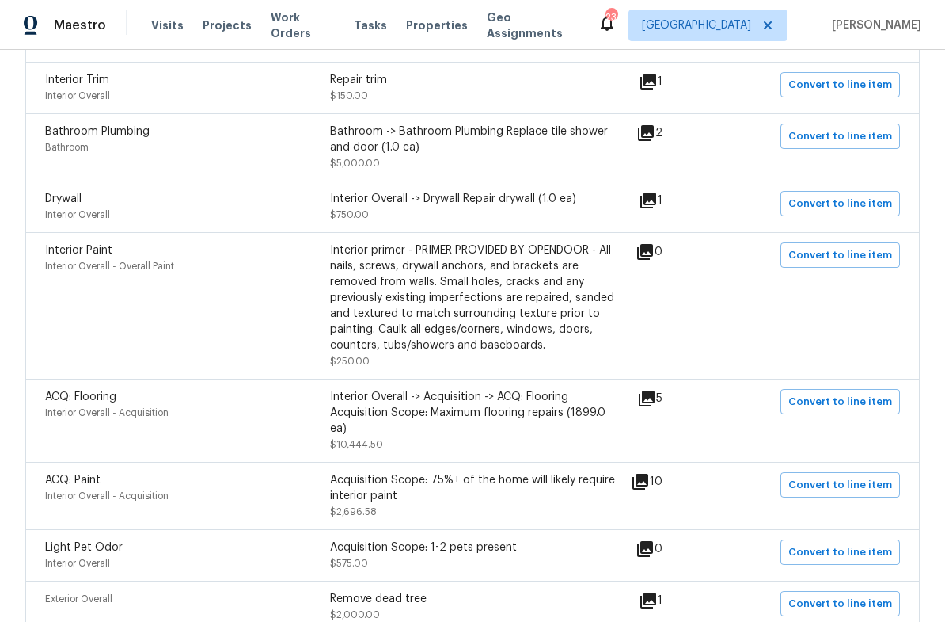
click at [650, 141] on icon at bounding box center [646, 133] width 16 height 16
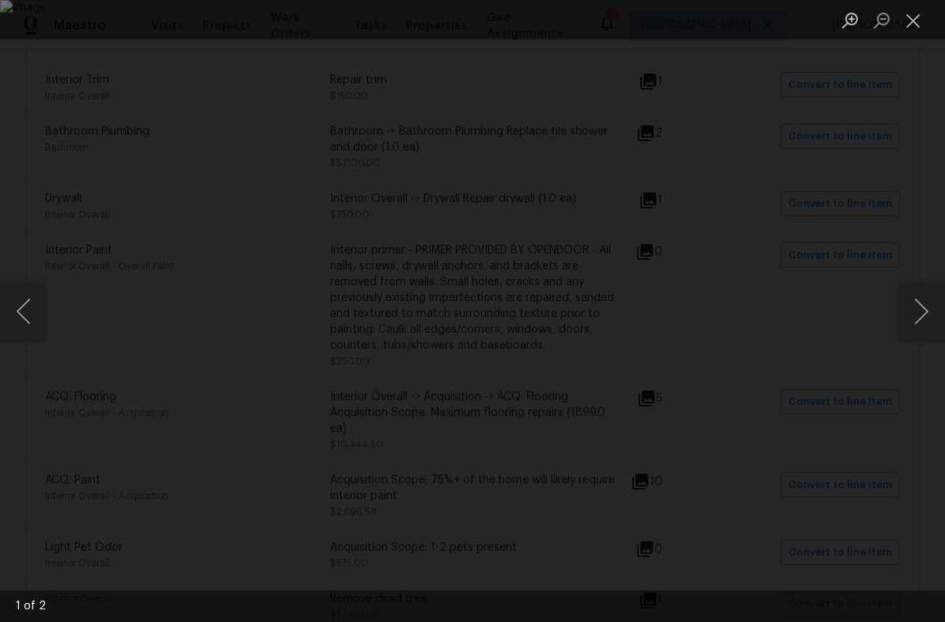
click at [924, 312] on button "Next image" at bounding box center [922, 310] width 48 height 63
click at [911, 312] on button "Next image" at bounding box center [922, 310] width 48 height 63
click at [904, 22] on button "Close lightbox" at bounding box center [914, 20] width 32 height 28
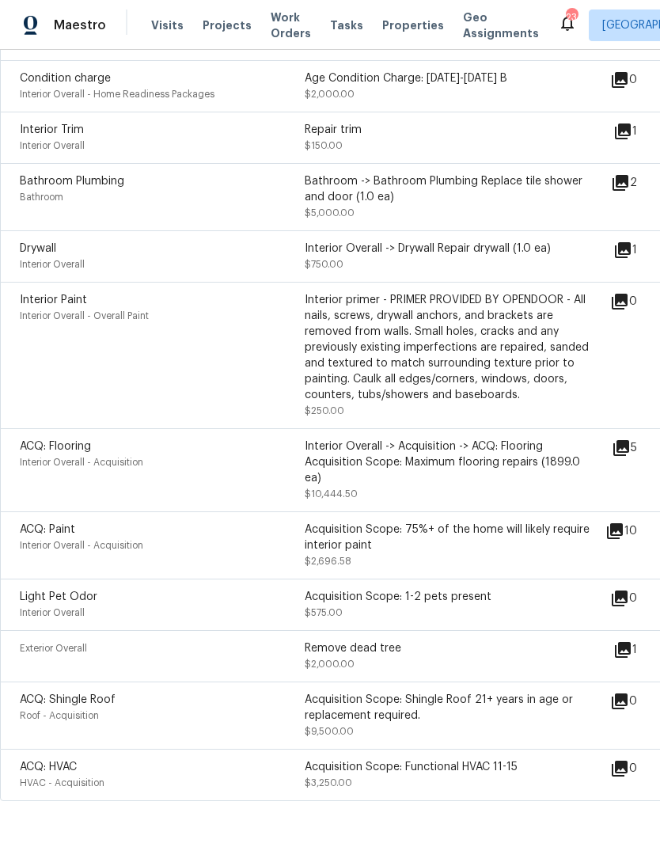
scroll to position [792, 0]
click at [243, 67] on div "Condition charge Interior Overall - Home Readiness Packages Age Condition Charg…" at bounding box center [447, 86] width 895 height 51
click at [0, 0] on div "Maestro Visits Projects Work Orders Tasks Properties Geo Assignments 23 Nashvil…" at bounding box center [330, 25] width 660 height 50
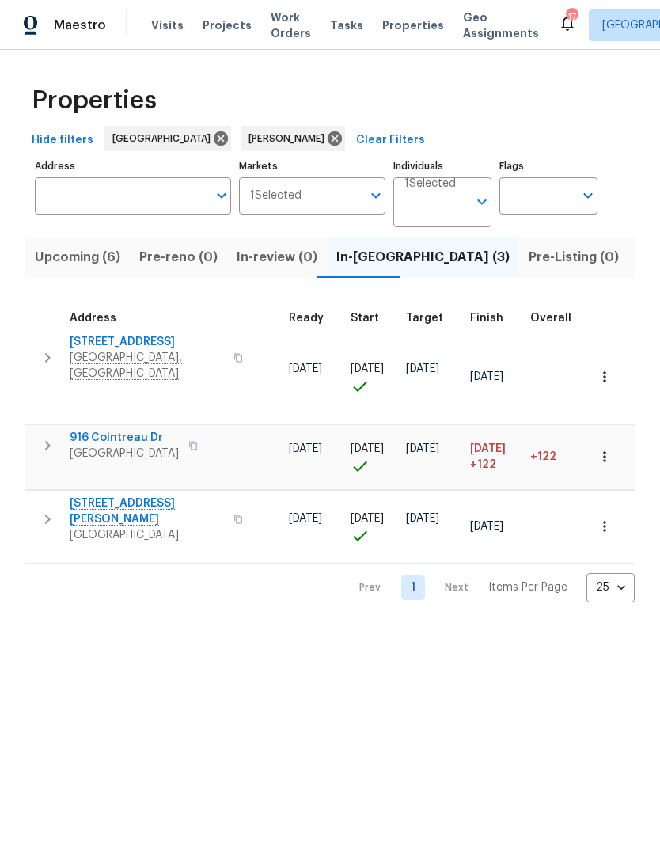
scroll to position [0, 259]
click at [638, 261] on span "Listed (13)" at bounding box center [670, 257] width 65 height 22
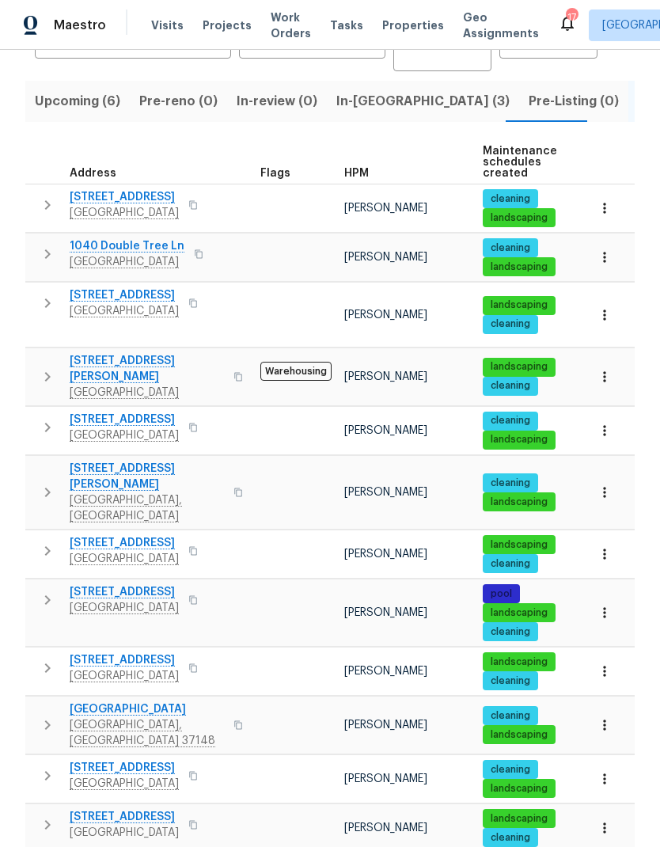
scroll to position [154, 0]
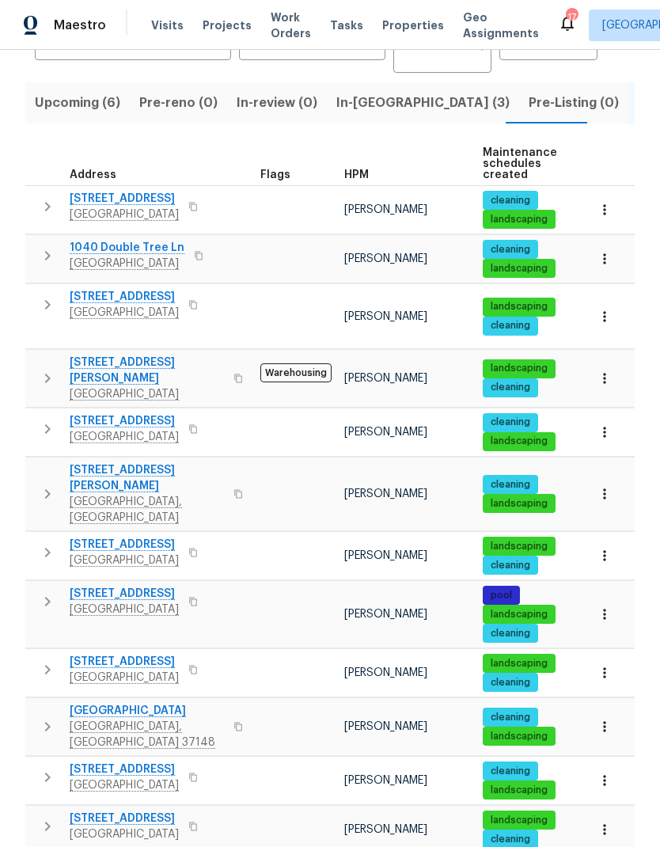
click at [42, 592] on icon "button" at bounding box center [47, 601] width 19 height 19
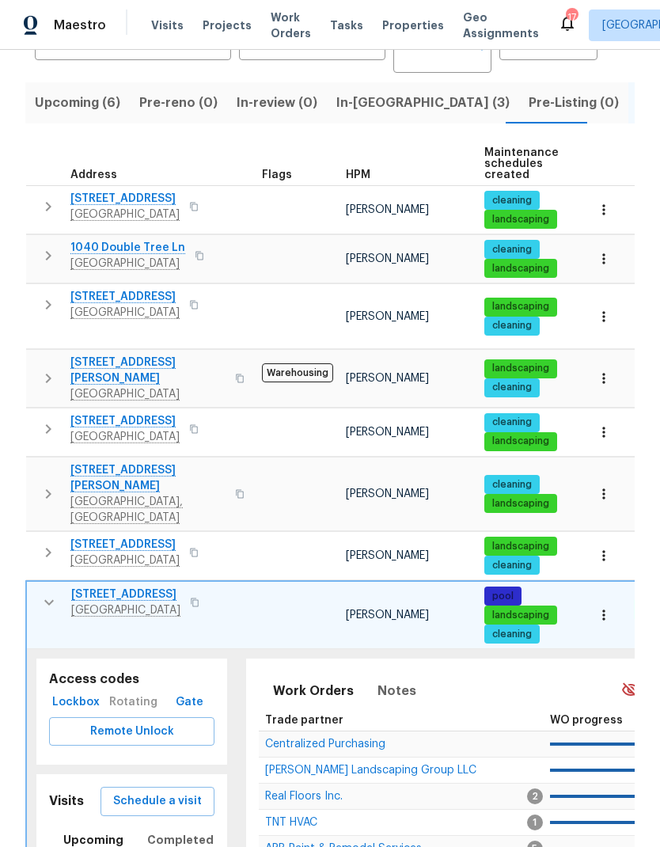
click at [293, 765] on span "Sandoval Landscaping Group LLC" at bounding box center [370, 770] width 211 height 11
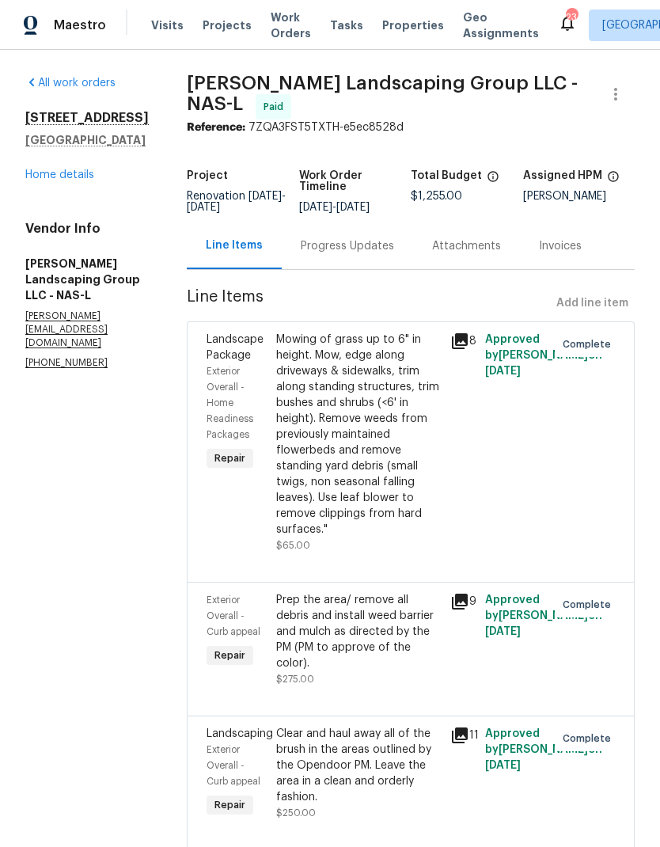
click at [143, 25] on div "Maestro Visits Projects Work Orders Tasks Properties Geo Assignments" at bounding box center [279, 26] width 558 height 32
click at [157, 31] on span "Visits" at bounding box center [167, 25] width 32 height 16
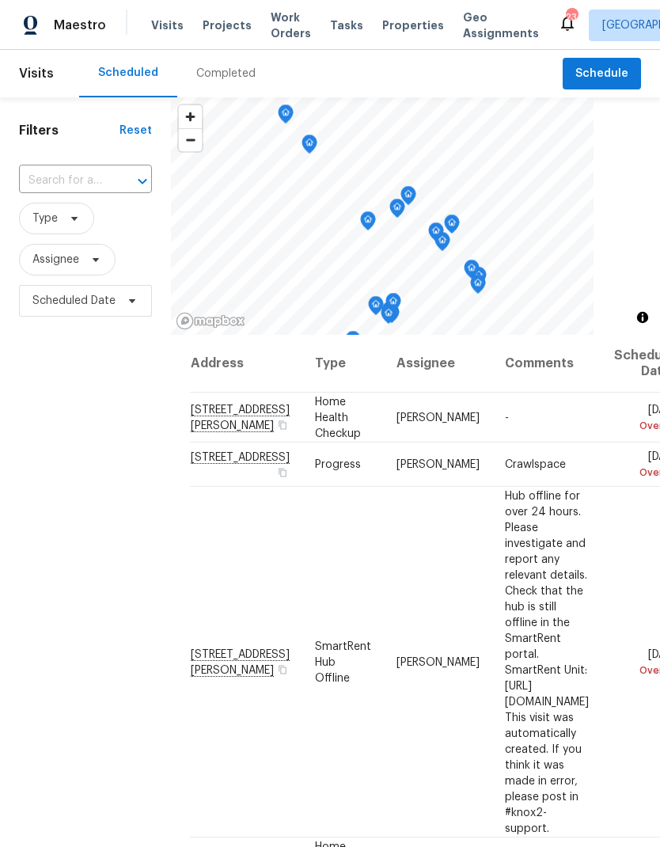
click at [73, 183] on input "text" at bounding box center [63, 181] width 89 height 25
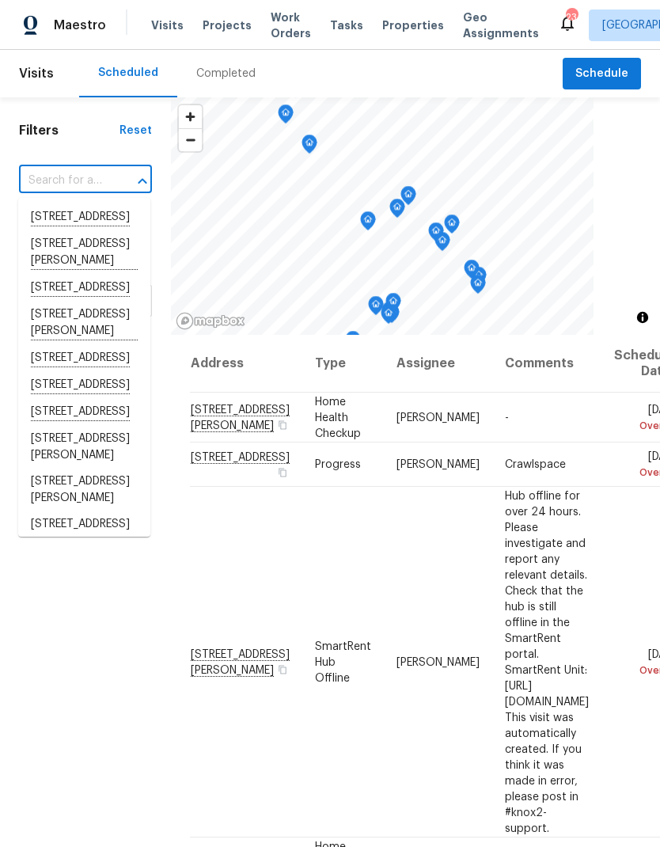
click at [59, 181] on input "text" at bounding box center [63, 181] width 89 height 25
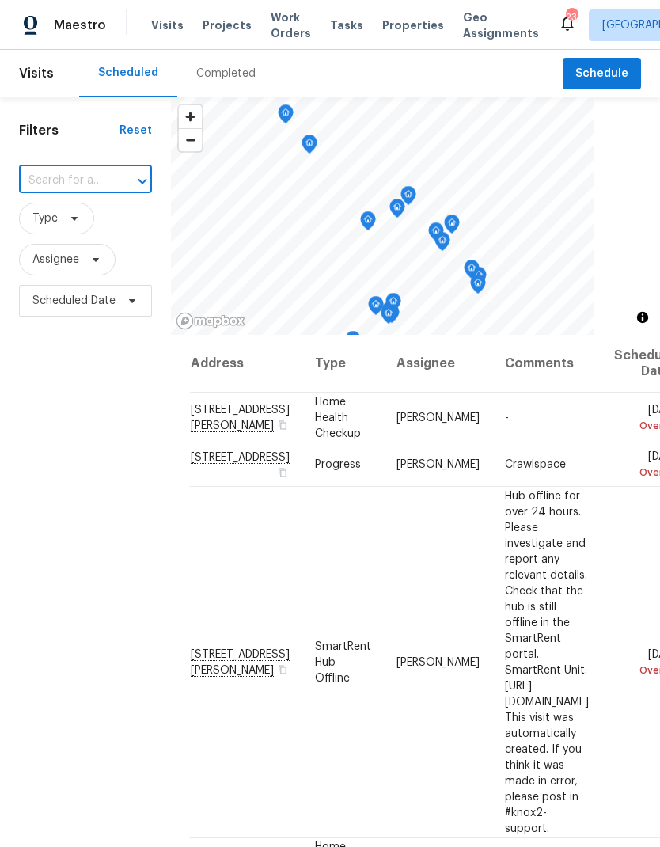
paste input "[STREET_ADDRESS]"
type input "[STREET_ADDRESS]"
click at [588, 68] on span "Schedule" at bounding box center [602, 74] width 53 height 20
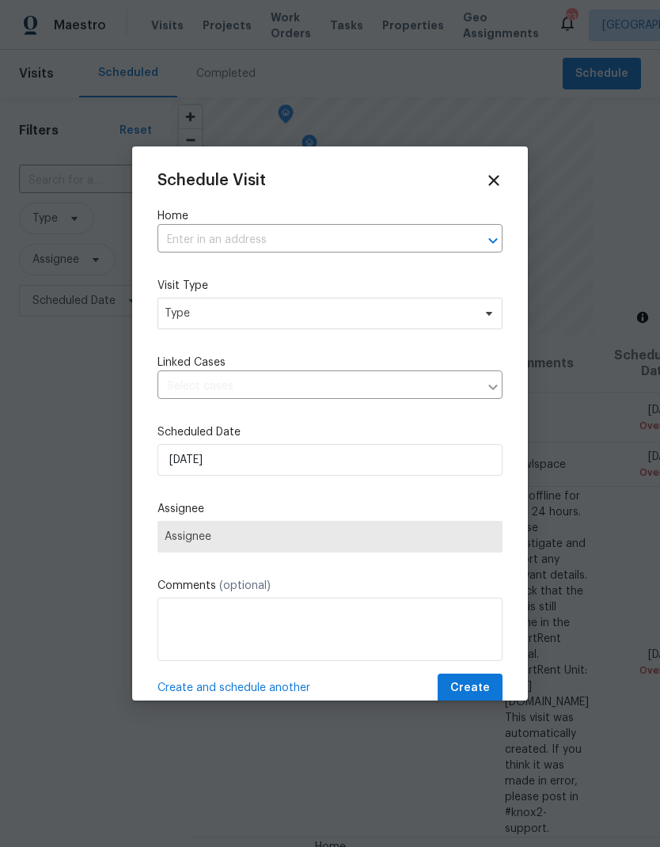
click at [212, 242] on input "text" at bounding box center [308, 240] width 301 height 25
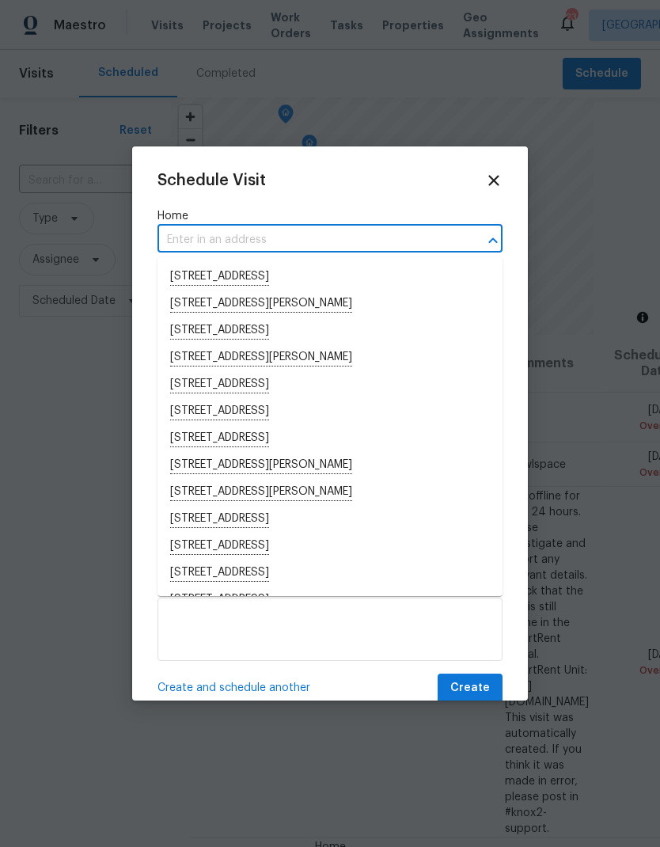
click at [189, 233] on input "text" at bounding box center [308, 240] width 301 height 25
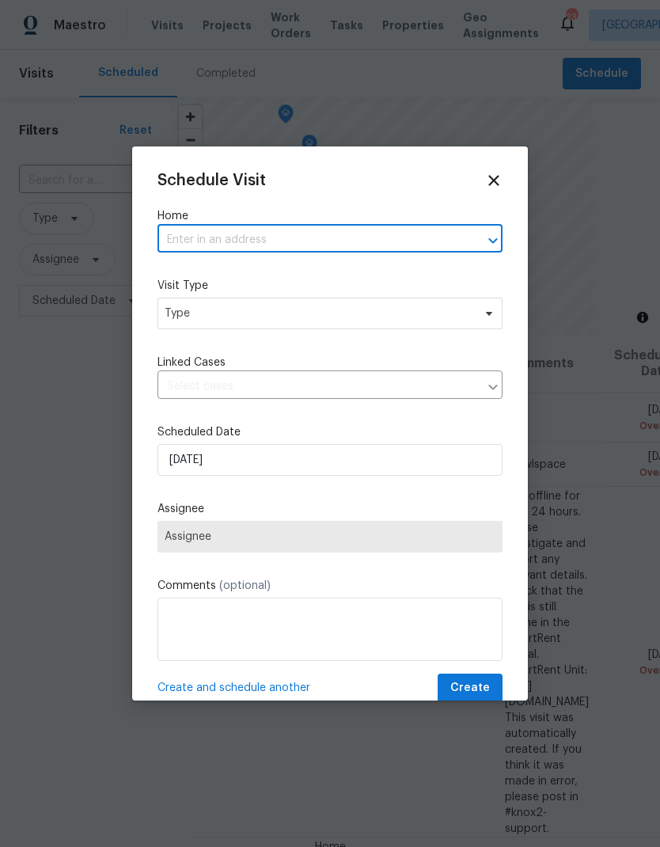
paste input "[STREET_ADDRESS]"
type input "[STREET_ADDRESS]"
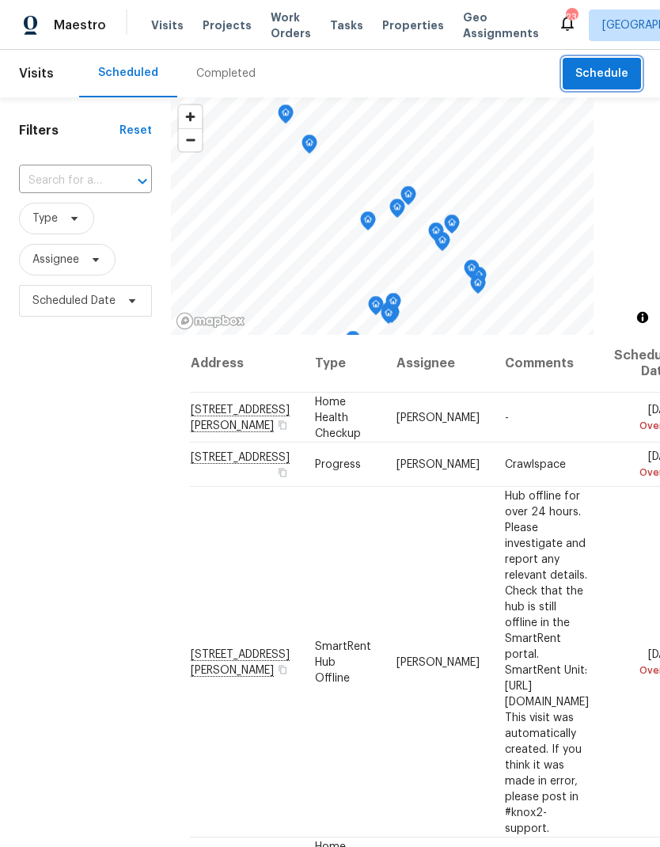
click at [581, 63] on button "Schedule" at bounding box center [602, 74] width 78 height 32
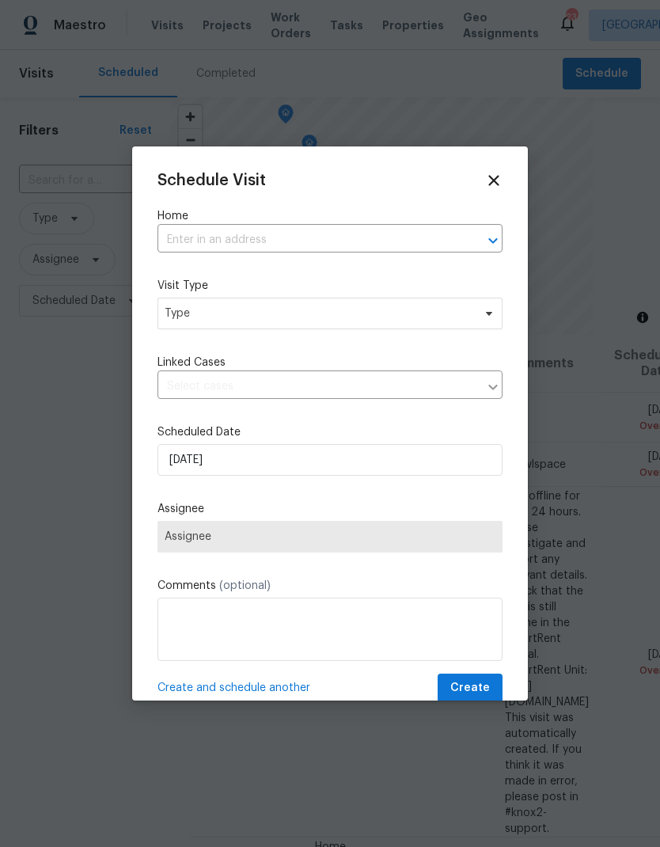
click at [201, 238] on input "text" at bounding box center [308, 240] width 301 height 25
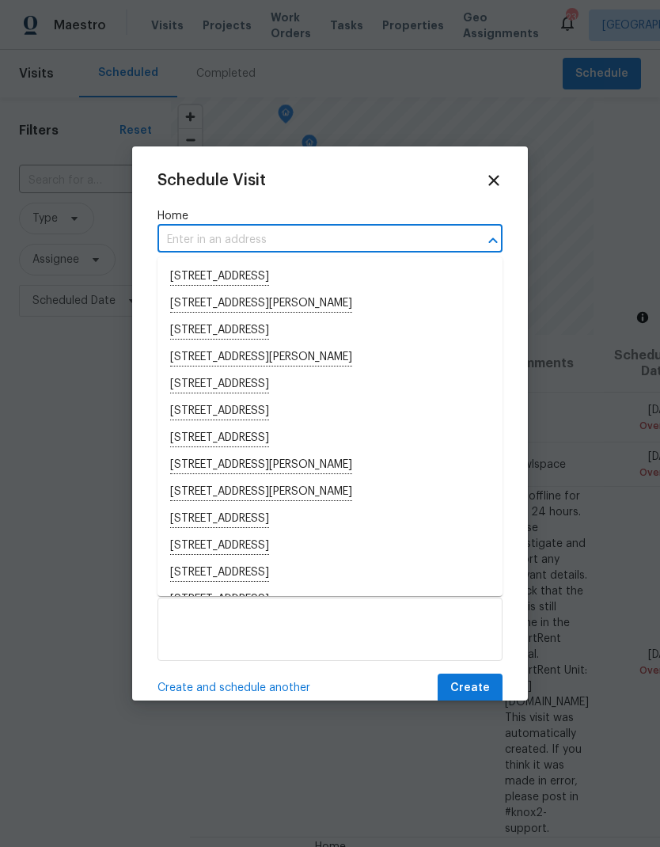
click at [201, 230] on input "text" at bounding box center [308, 240] width 301 height 25
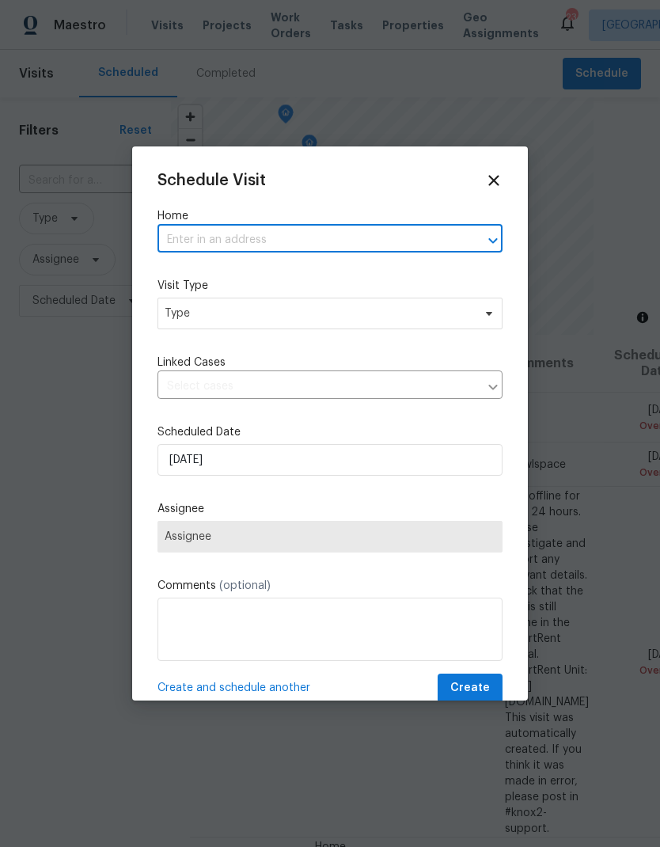
paste input "[STREET_ADDRESS]"
type input "[STREET_ADDRESS]"
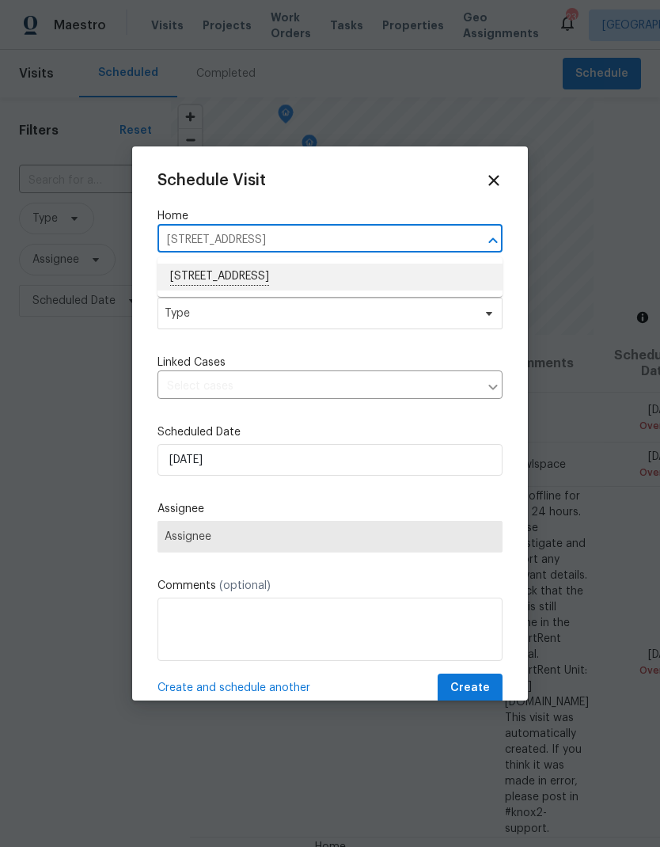
click at [217, 265] on li "[STREET_ADDRESS]" at bounding box center [330, 277] width 345 height 27
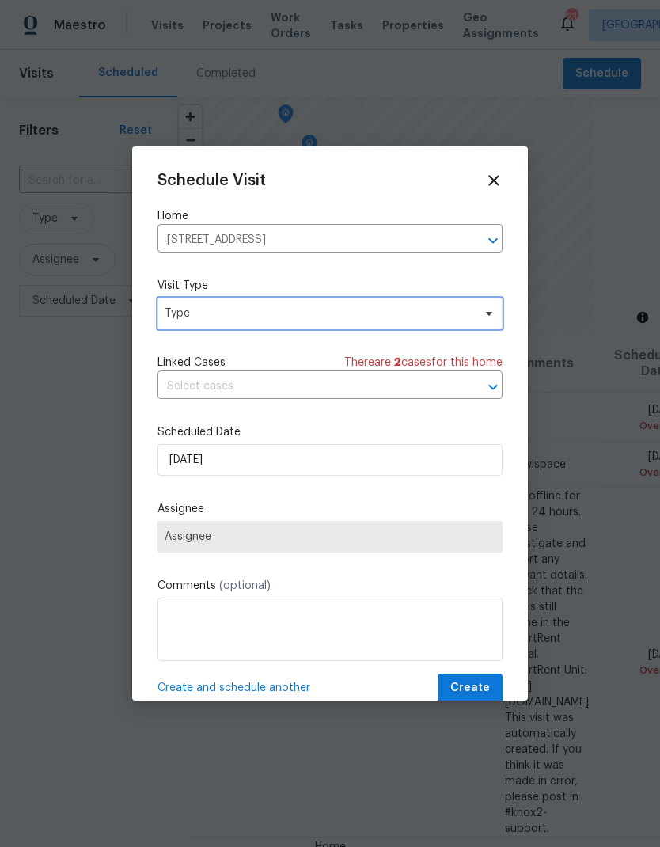
click at [185, 310] on span "Type" at bounding box center [319, 314] width 308 height 16
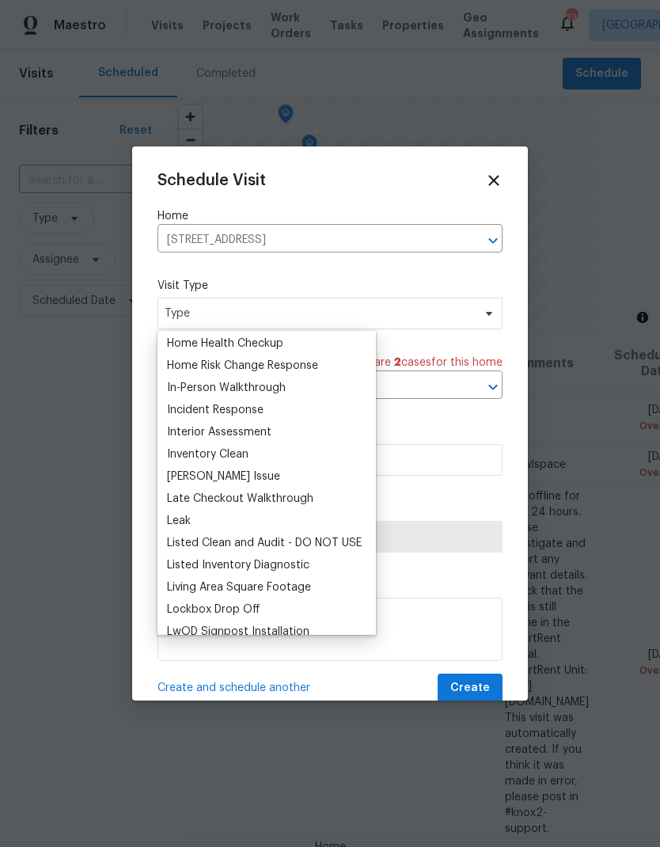
scroll to position [555, 0]
click at [184, 390] on div "In-Person Walkthrough" at bounding box center [226, 389] width 119 height 16
type input "10/08/2025 10:13 am"
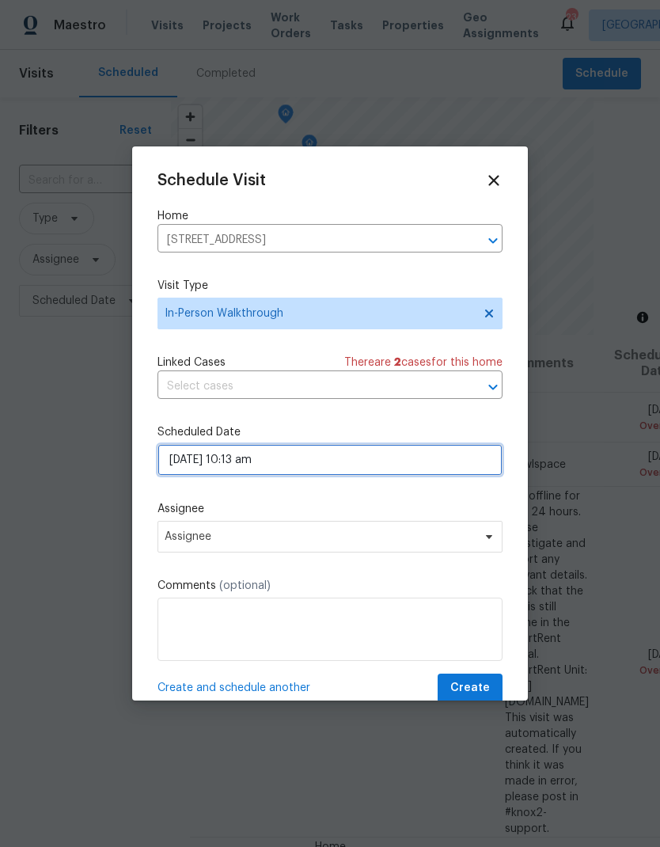
click at [281, 463] on input "10/08/2025 10:13 am" at bounding box center [330, 460] width 345 height 32
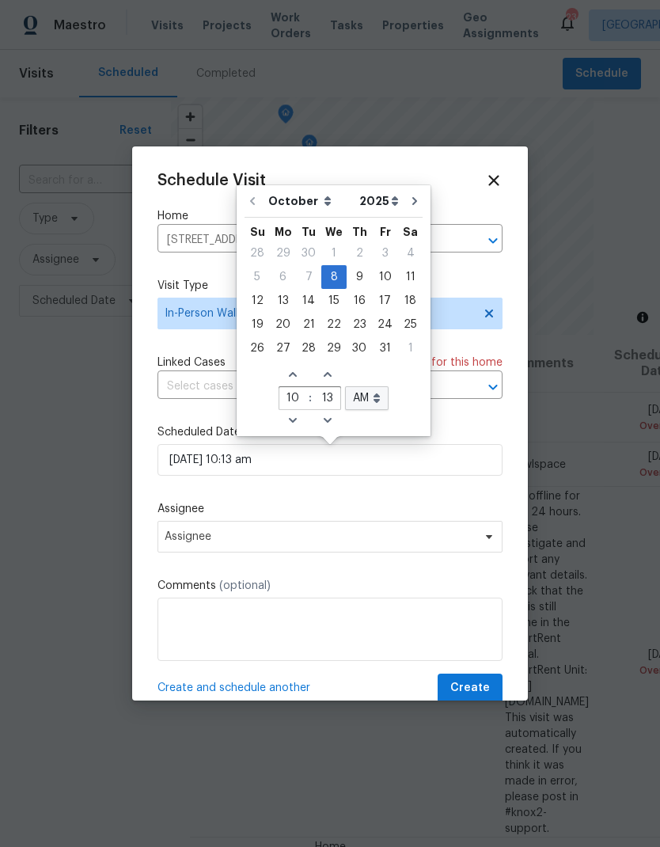
click at [207, 500] on div "Schedule Visit Home 410 Roselawn Dr, Clarksville, TN 37042 ​ Visit Type In-Pers…" at bounding box center [330, 437] width 345 height 531
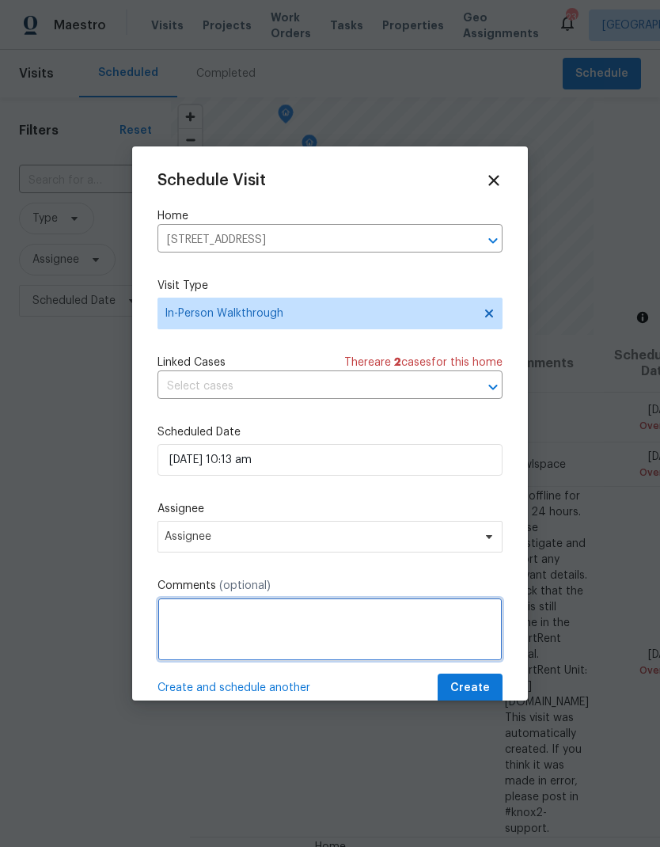
click at [268, 626] on textarea at bounding box center [330, 629] width 345 height 63
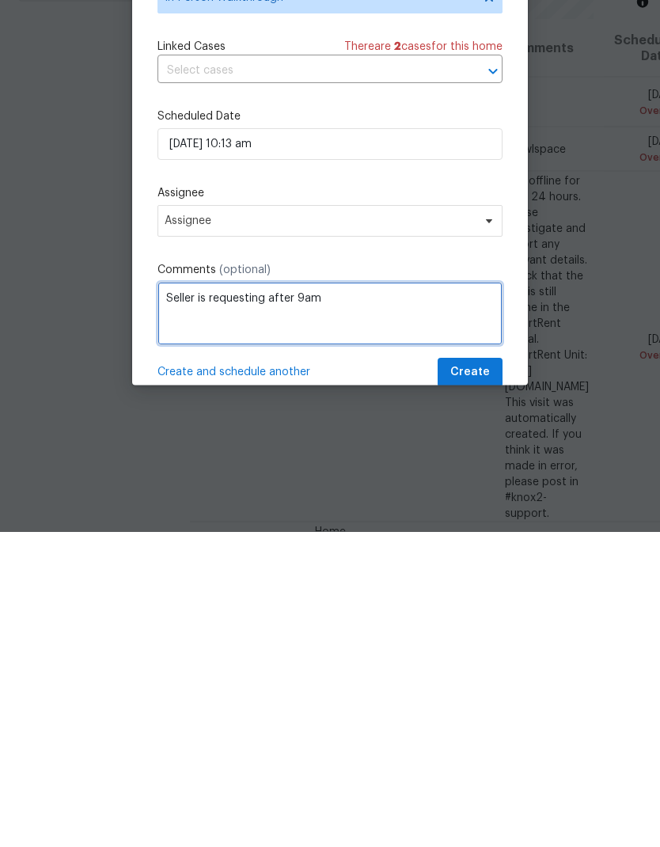
type textarea "Seller is requesting after 9am"
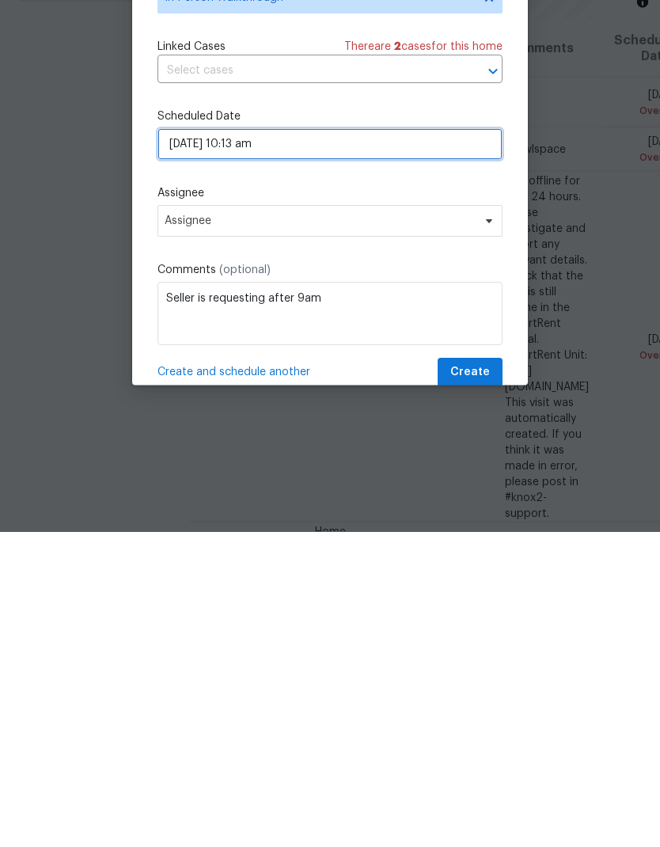
click at [268, 444] on input "10/08/2025 10:13 am" at bounding box center [330, 460] width 345 height 32
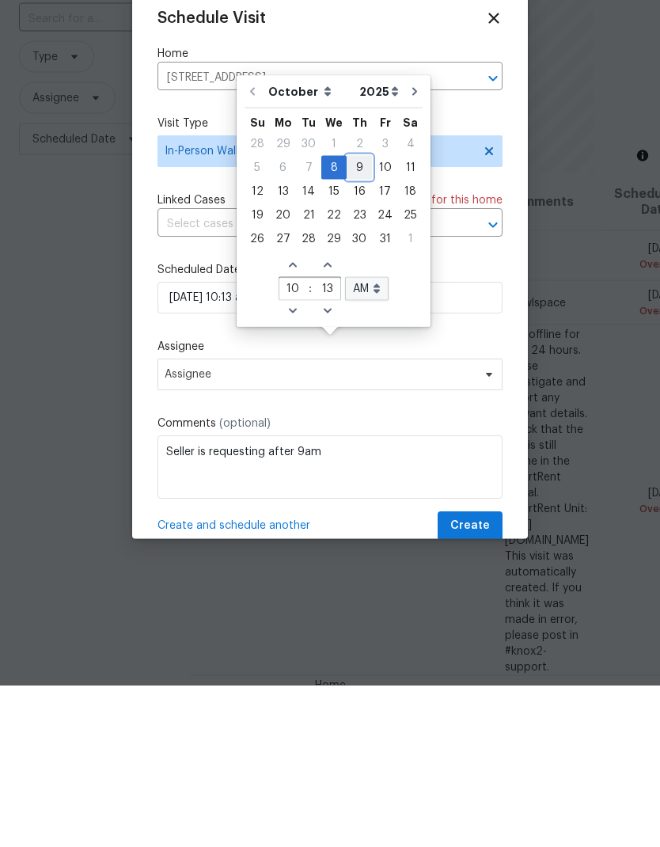
click at [348, 318] on div "9" at bounding box center [359, 329] width 25 height 22
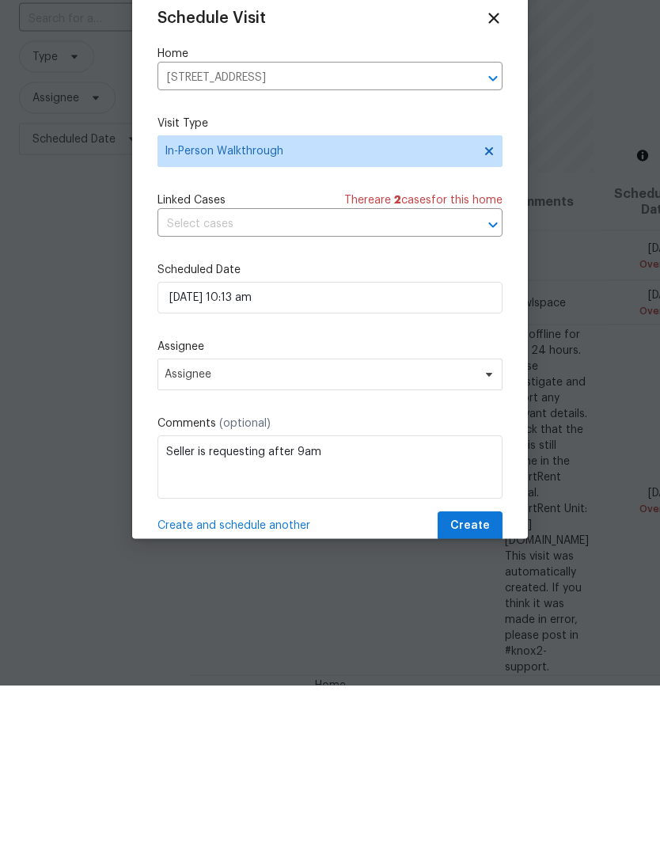
scroll to position [63, 0]
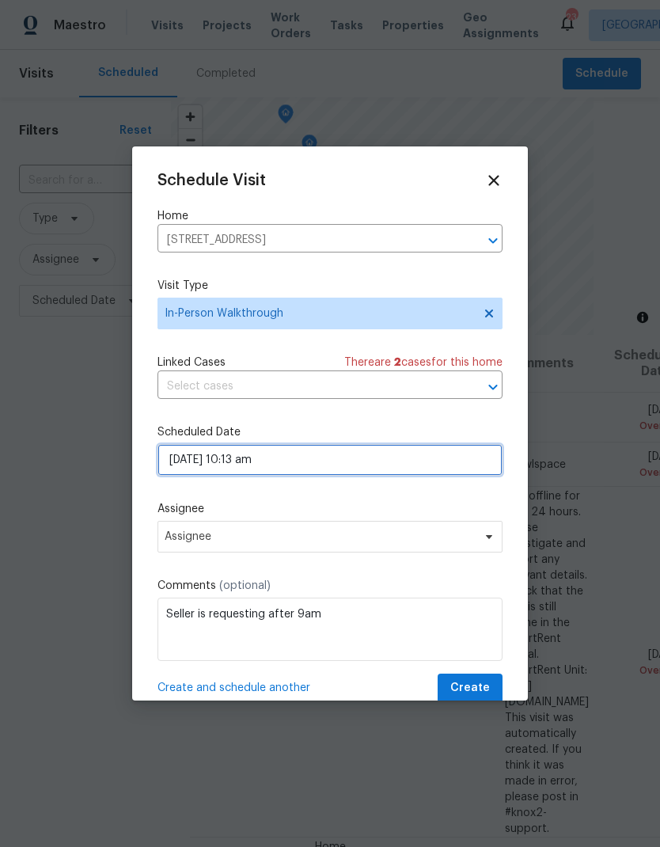
click at [286, 469] on input "10/09/2025 10:13 am" at bounding box center [330, 460] width 345 height 32
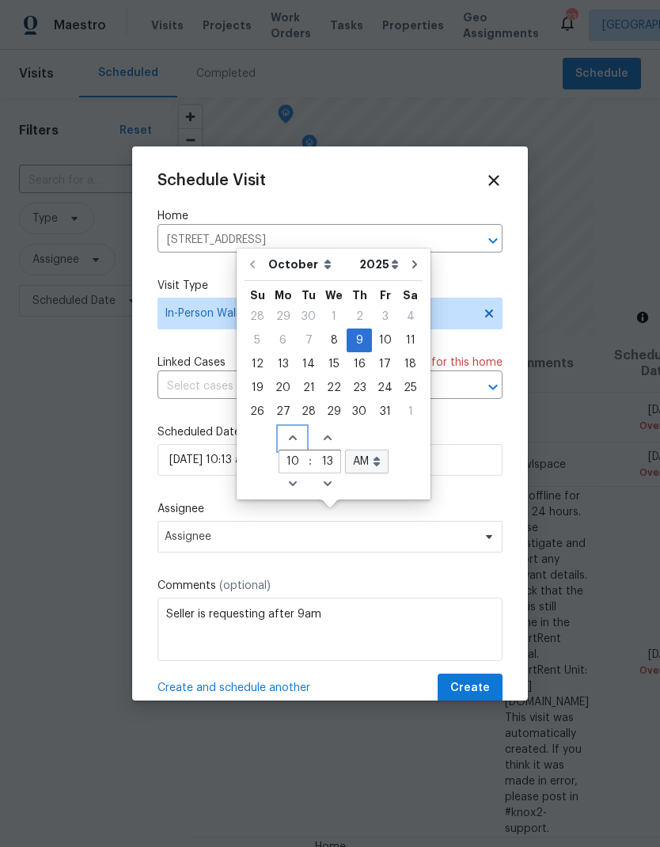
click at [289, 428] on span "Increase hours (12hr clock)" at bounding box center [292, 439] width 26 height 22
type input "10/09/2025 11:13 am"
type input "11"
click at [287, 477] on icon "Decrease hours (12hr clock)" at bounding box center [293, 483] width 13 height 13
type input "10/09/2025 10:13 am"
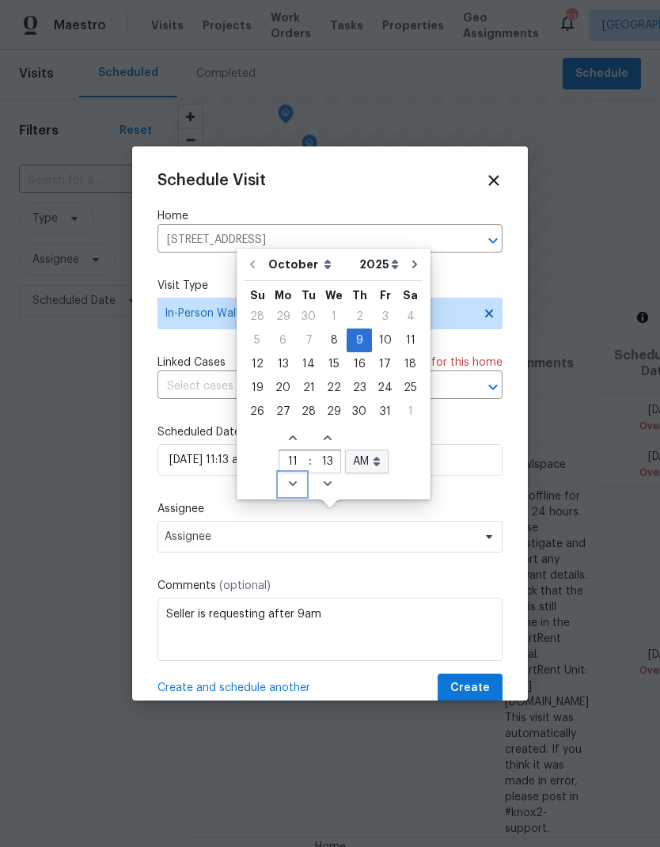
type input "10"
click at [287, 477] on icon "Decrease hours (12hr clock)" at bounding box center [293, 483] width 13 height 13
type input "10/09/2025 9:13 am"
type input "9"
click at [287, 477] on icon "Decrease hours (12hr clock)" at bounding box center [293, 483] width 13 height 13
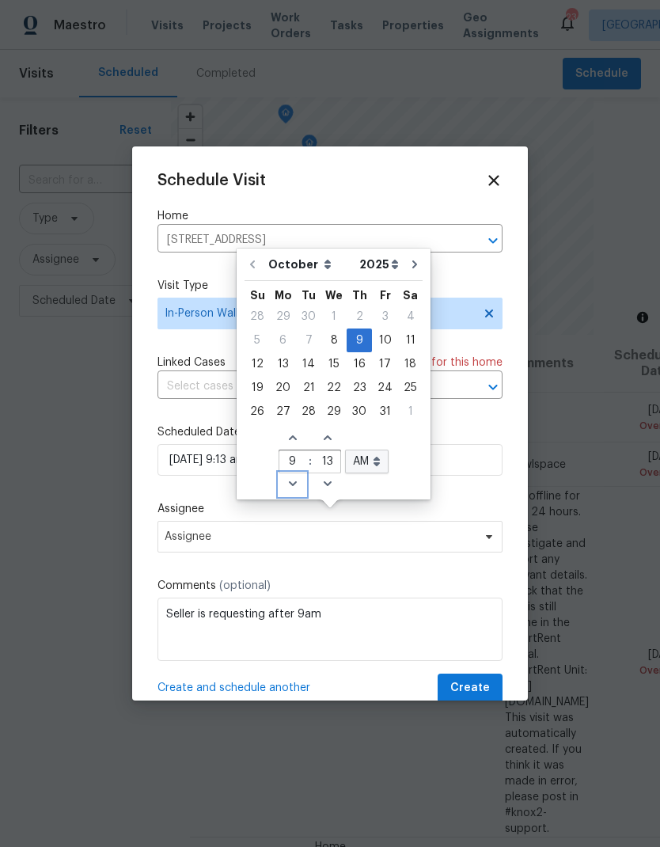
type input "10/09/2025 8:13 am"
type input "8"
click at [325, 477] on icon "Decrease minutes" at bounding box center [327, 483] width 13 height 13
type input "10/09/2025 8:12 am"
type input "12"
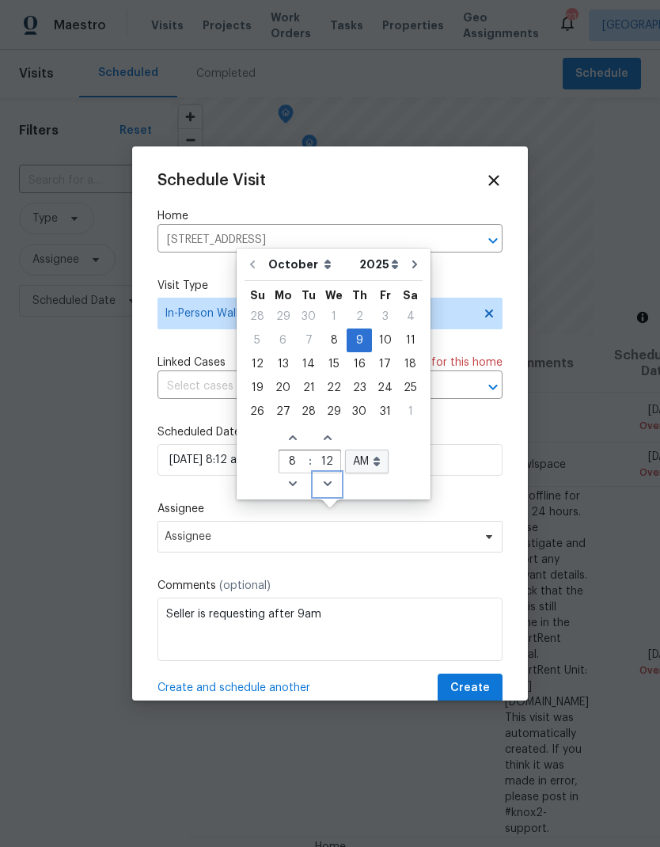
click at [324, 477] on icon "Decrease minutes" at bounding box center [327, 483] width 13 height 13
type input "10/09/2025 8:11 am"
type input "11"
click at [325, 481] on icon "Decrease minutes" at bounding box center [327, 483] width 8 height 5
type input "10/09/2025 8:10 am"
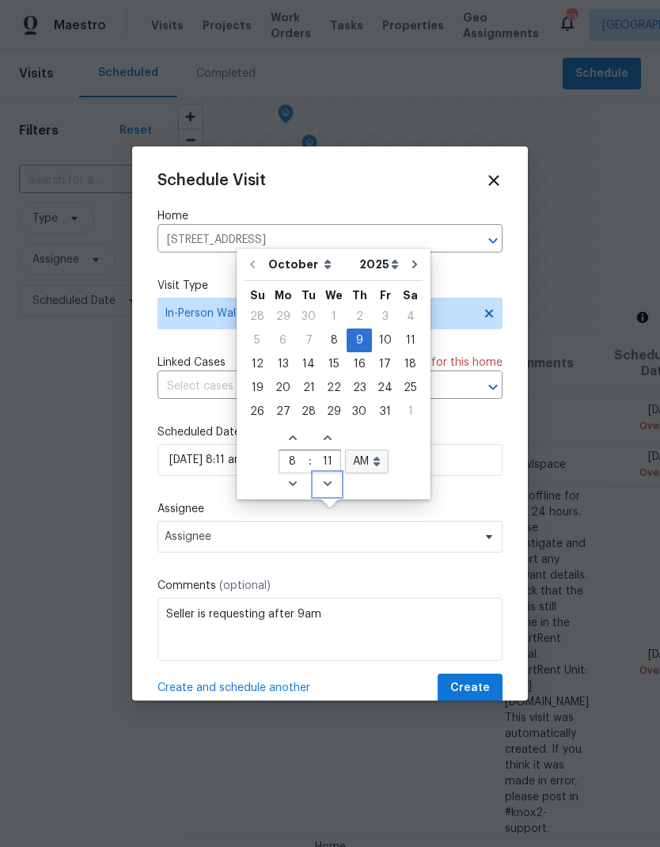
type input "10"
click at [324, 481] on icon "Decrease minutes" at bounding box center [327, 483] width 8 height 5
type input "10/09/2025 8:09 am"
type input "09"
click at [324, 481] on icon "Decrease minutes" at bounding box center [327, 483] width 8 height 5
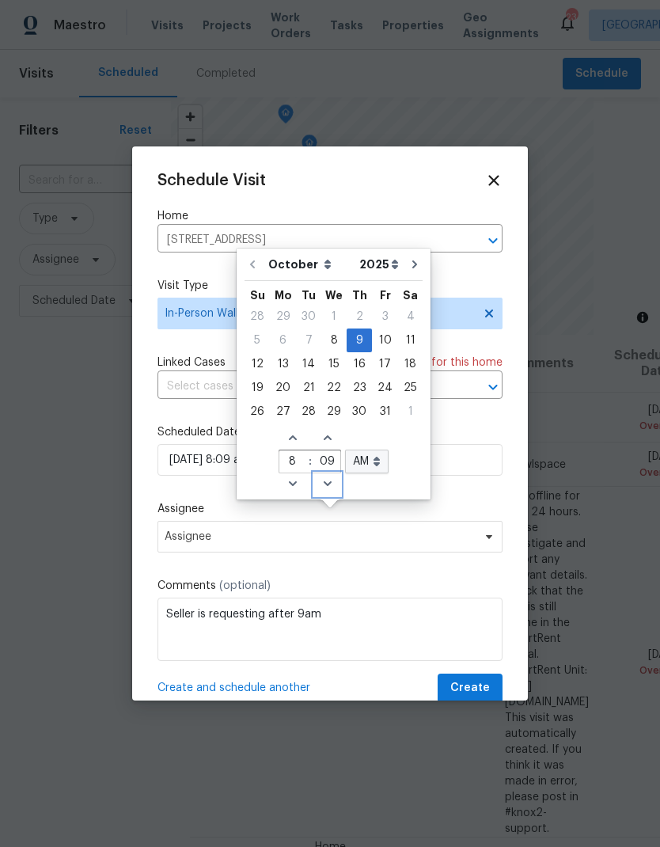
type input "10/09/2025 8:08 am"
type input "08"
click at [325, 477] on icon "Decrease minutes" at bounding box center [327, 483] width 13 height 13
type input "10/09/2025 8:07 am"
type input "07"
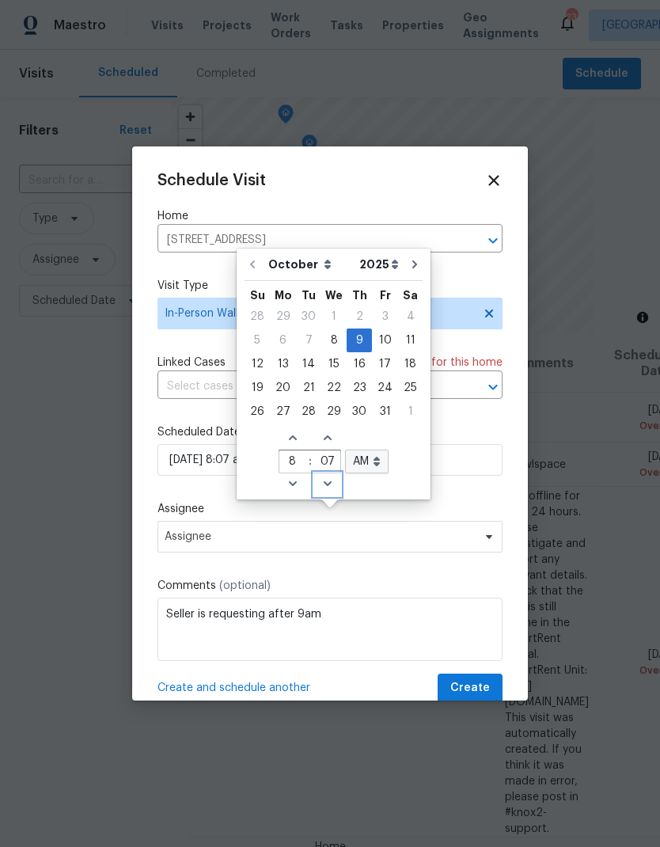
click at [325, 477] on icon "Decrease minutes" at bounding box center [327, 483] width 13 height 13
type input "10/09/2025 8:06 am"
type input "06"
click at [329, 477] on icon "Decrease minutes" at bounding box center [327, 483] width 13 height 13
type input "10/09/2025 8:05 am"
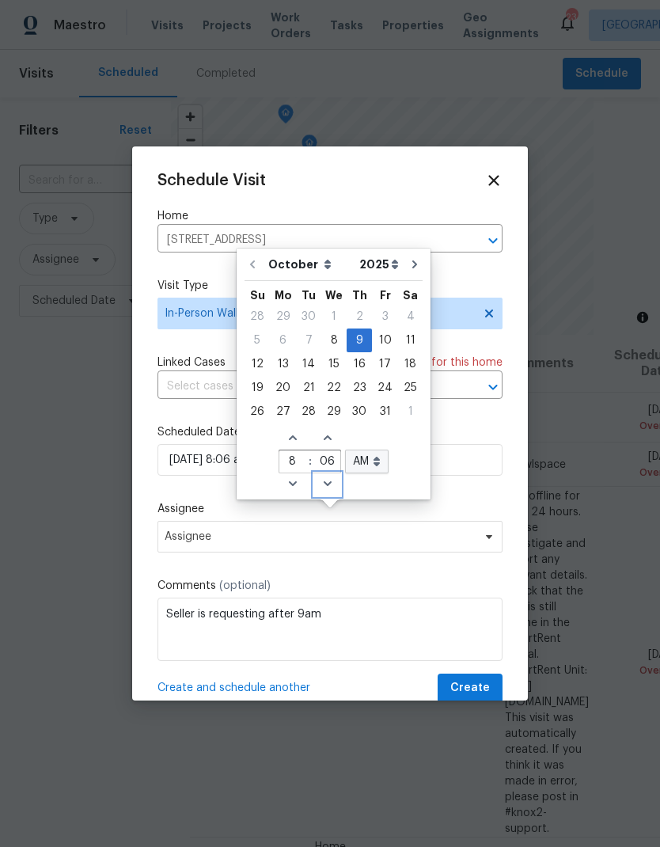
type input "05"
click at [328, 477] on icon "Decrease minutes" at bounding box center [327, 483] width 13 height 13
type input "10/09/2025 8:04 am"
type input "04"
click at [321, 477] on icon "Decrease minutes" at bounding box center [327, 483] width 13 height 13
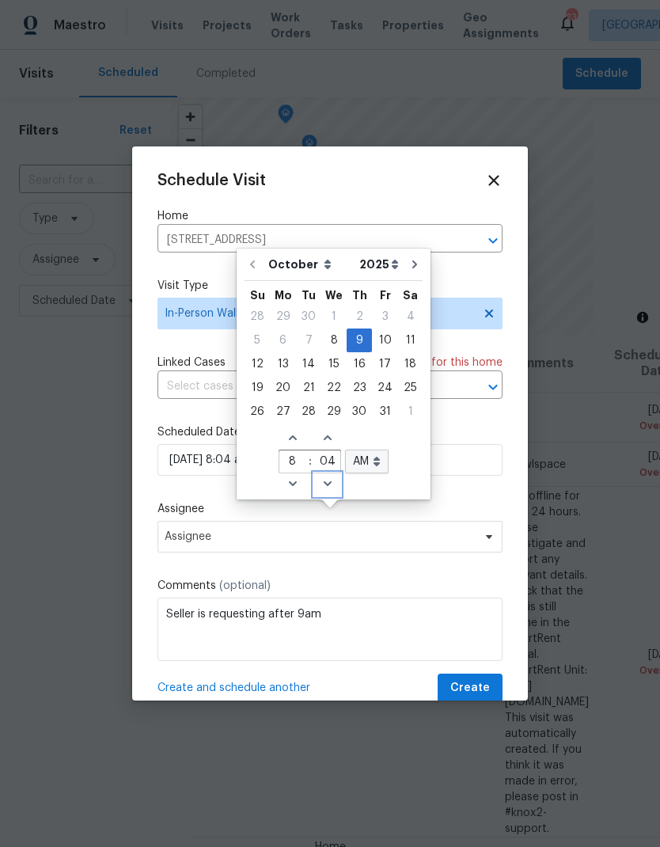
type input "10/09/2025 8:03 am"
type input "03"
click at [321, 477] on icon "Decrease minutes" at bounding box center [327, 483] width 13 height 13
type input "10/09/2025 8:02 am"
type input "02"
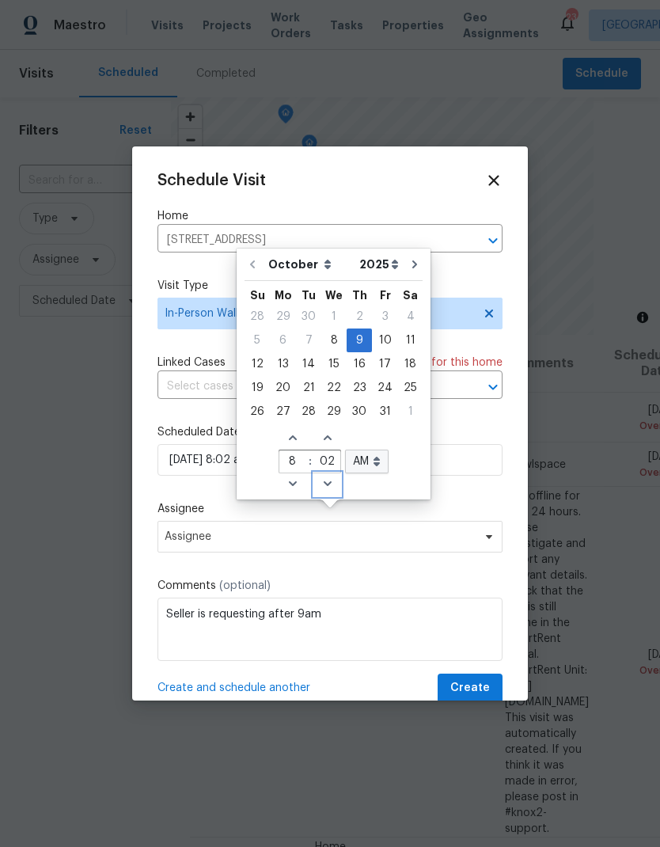
click at [321, 477] on icon "Decrease minutes" at bounding box center [327, 483] width 13 height 13
type input "10/09/2025 8:01 am"
type input "01"
click at [324, 477] on icon "Decrease minutes" at bounding box center [327, 483] width 13 height 13
type input "10/09/2025 8:00 am"
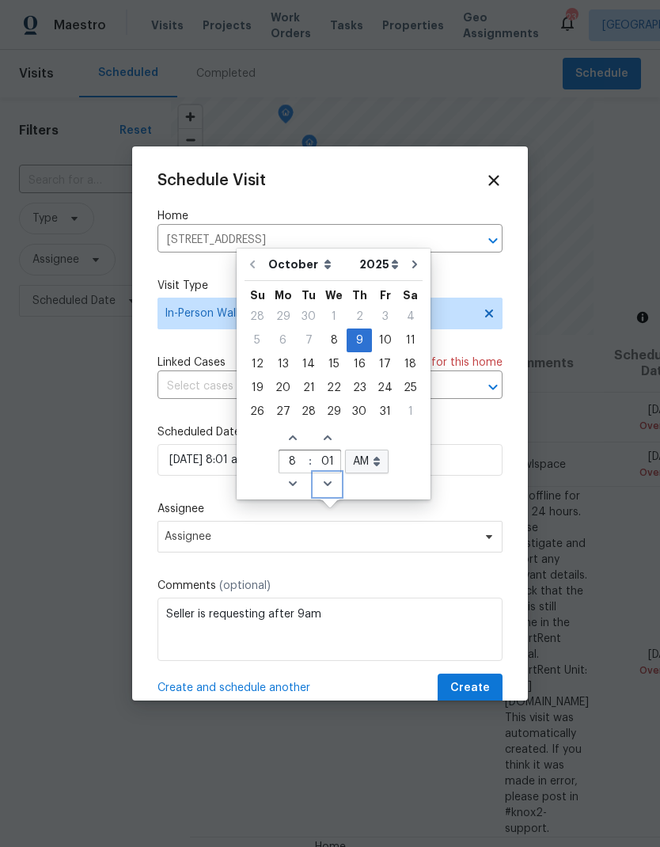
type input "00"
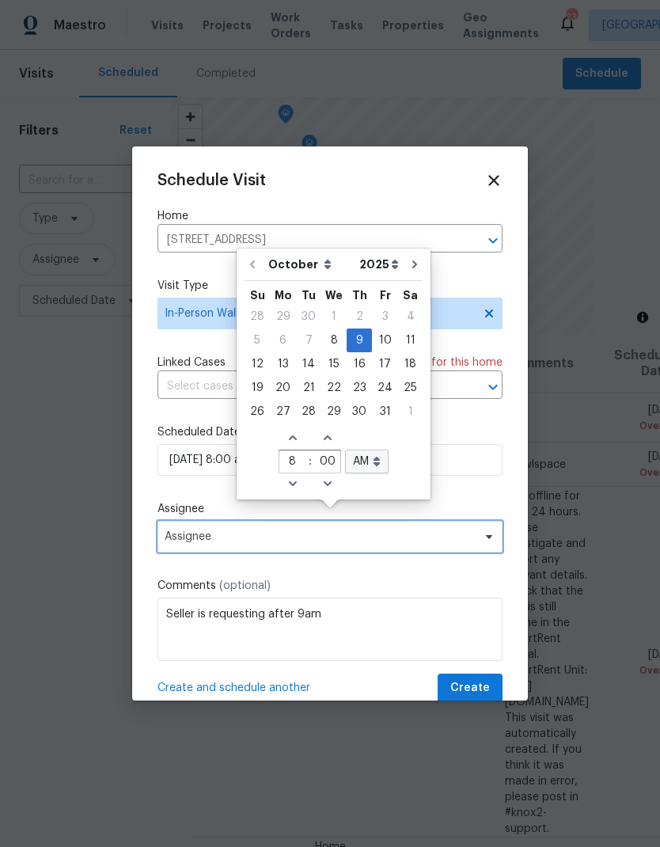
click at [187, 538] on span "Assignee" at bounding box center [320, 536] width 310 height 13
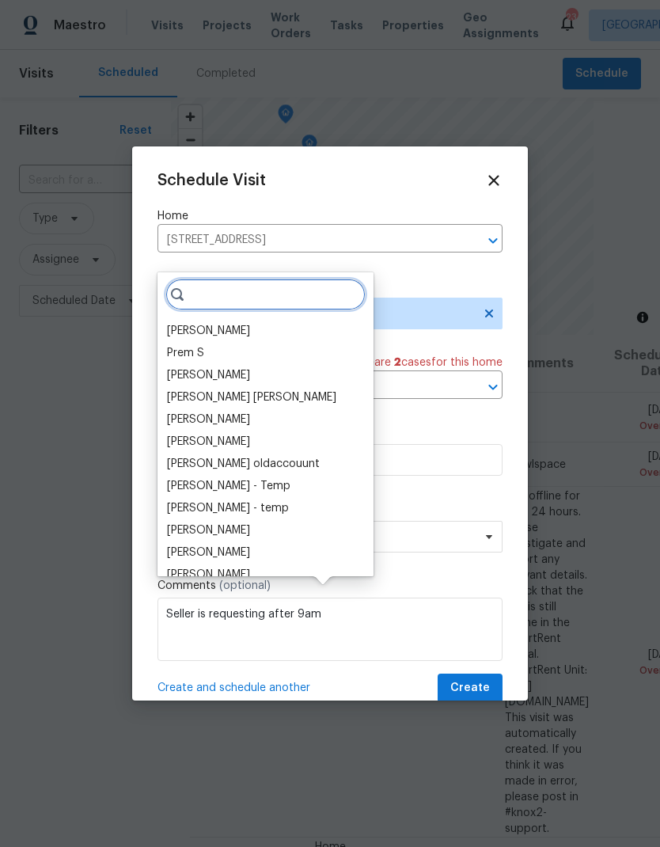
click at [219, 279] on input "search" at bounding box center [265, 295] width 200 height 32
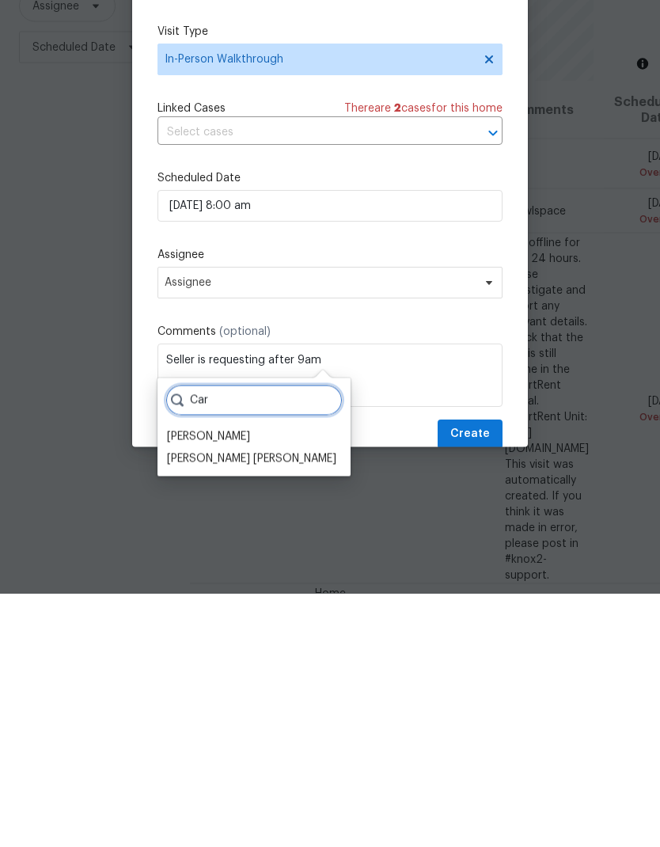
type input "Car"
click at [195, 682] on div "[PERSON_NAME]" at bounding box center [208, 690] width 83 height 16
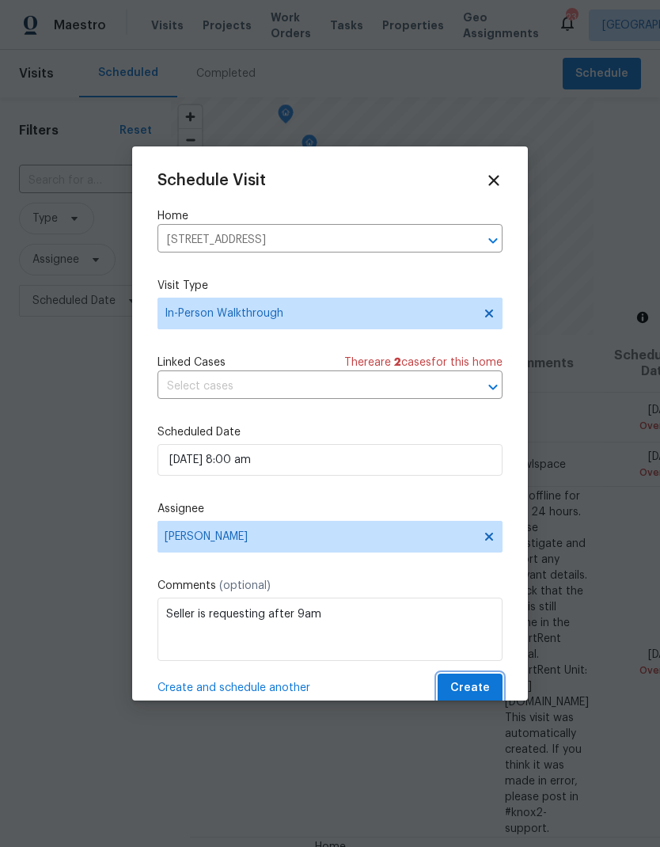
click at [468, 683] on span "Create" at bounding box center [470, 689] width 40 height 20
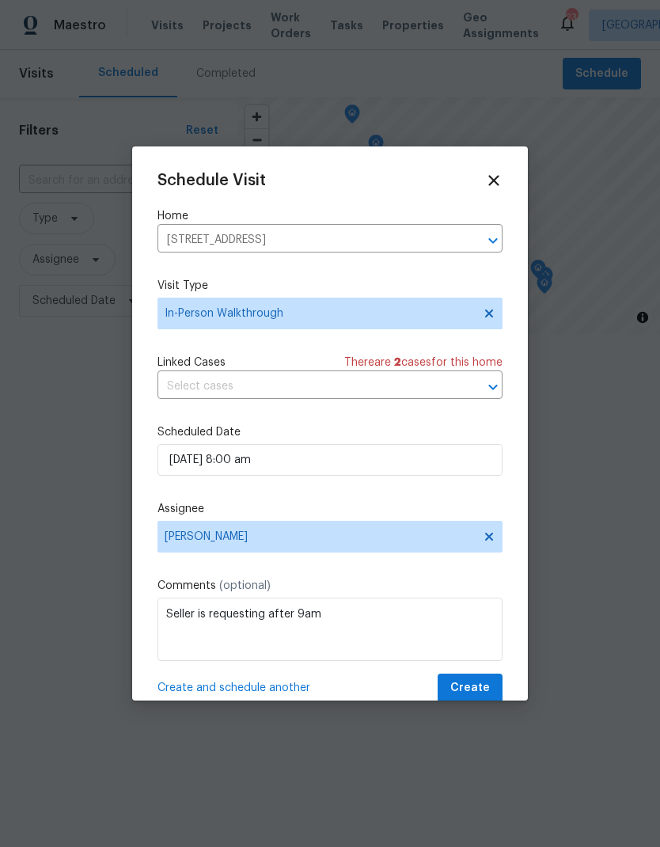
scroll to position [0, 0]
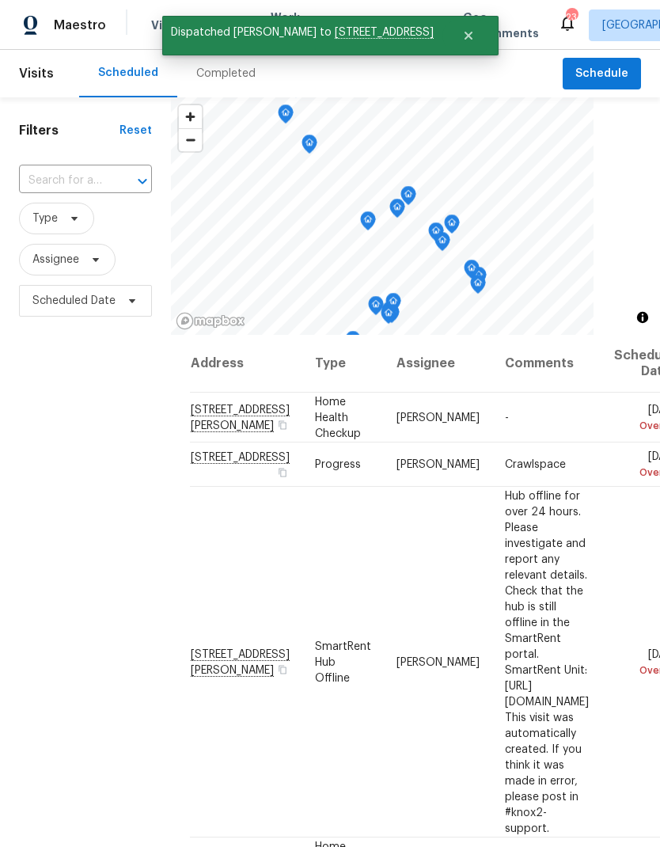
click at [93, 185] on input "text" at bounding box center [63, 181] width 89 height 25
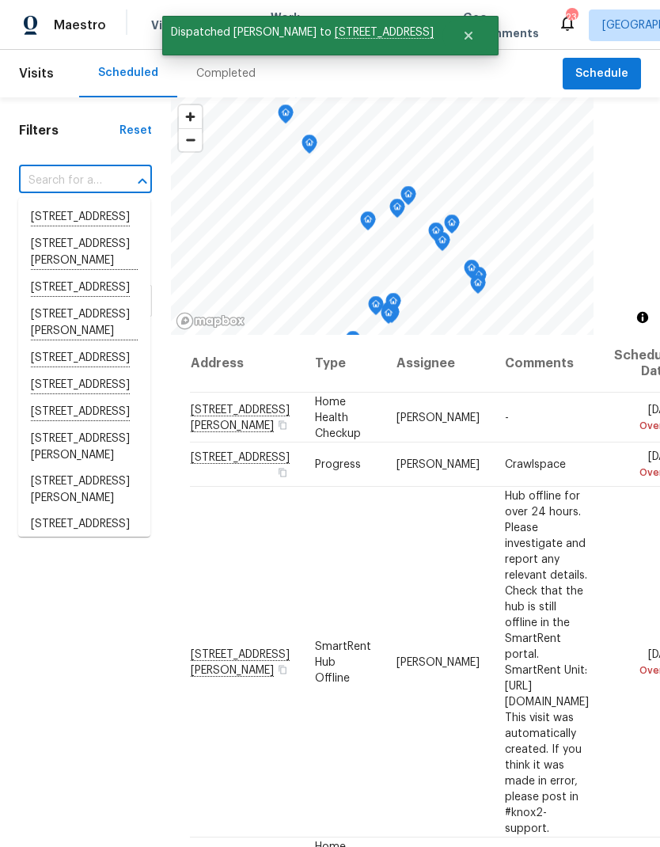
click at [66, 172] on input "text" at bounding box center [63, 181] width 89 height 25
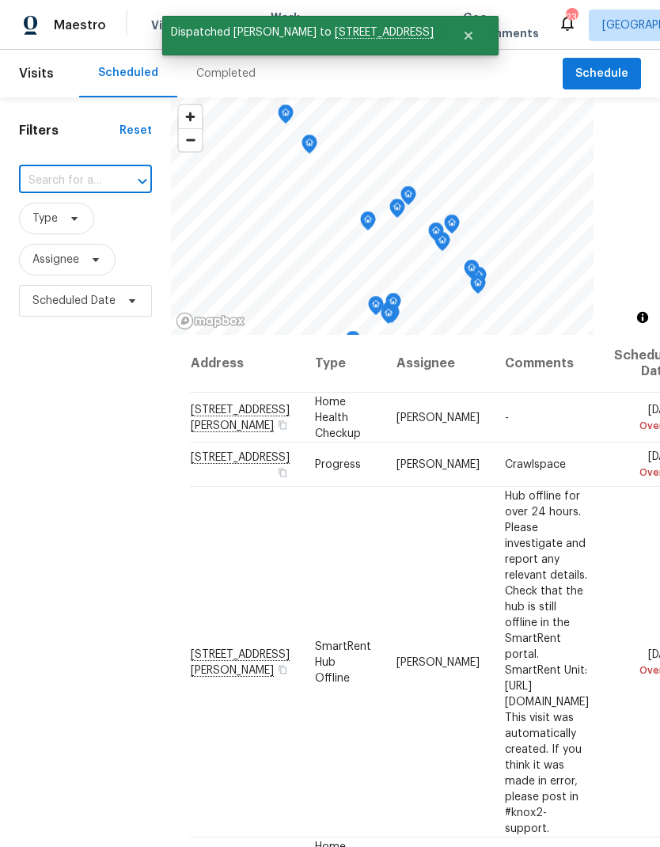
paste input "[STREET_ADDRESS]"
type input "[STREET_ADDRESS]"
click at [55, 222] on li "[STREET_ADDRESS]" at bounding box center [84, 217] width 132 height 27
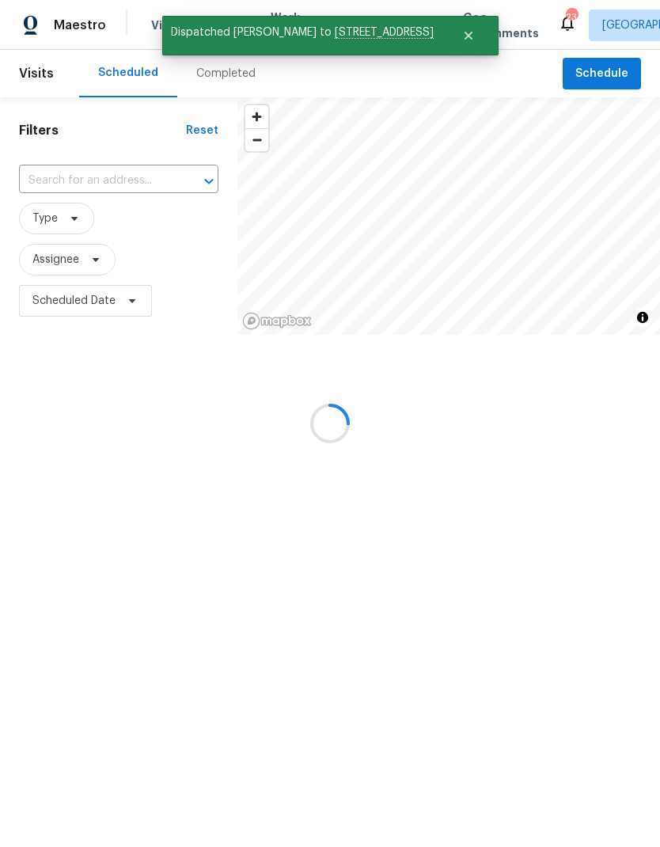
type input "[STREET_ADDRESS]"
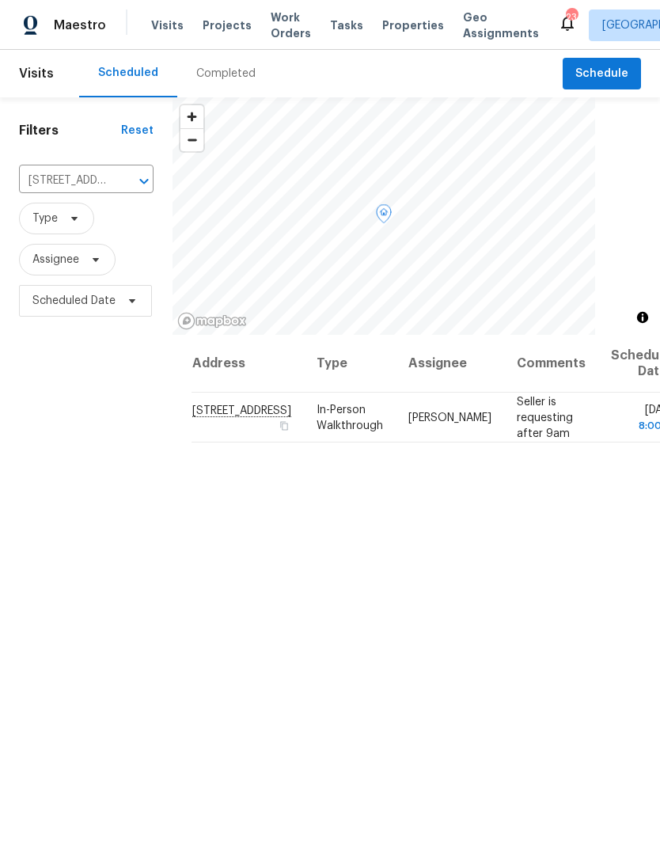
click at [0, 0] on div at bounding box center [0, 0] width 0 height 0
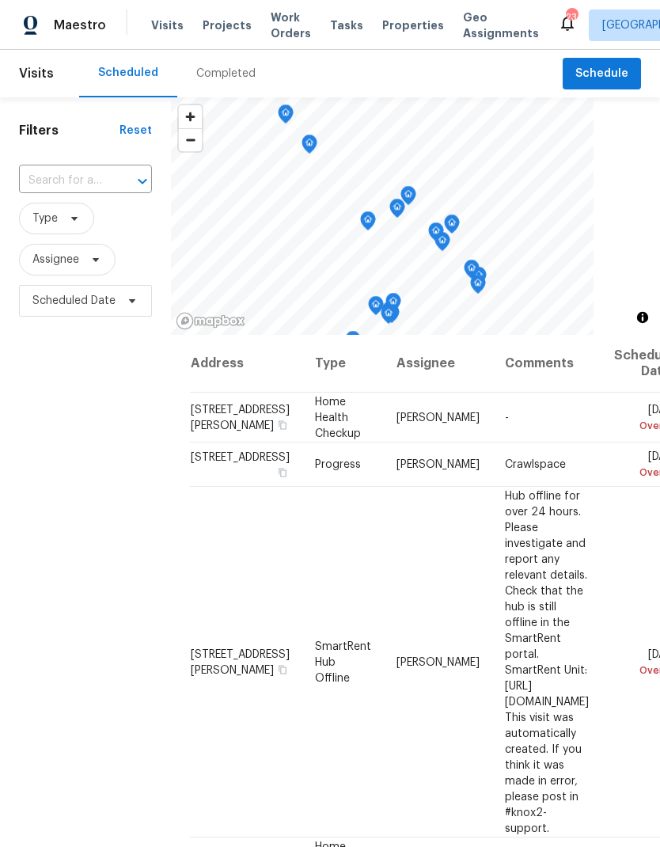
click at [82, 183] on input "text" at bounding box center [63, 181] width 89 height 25
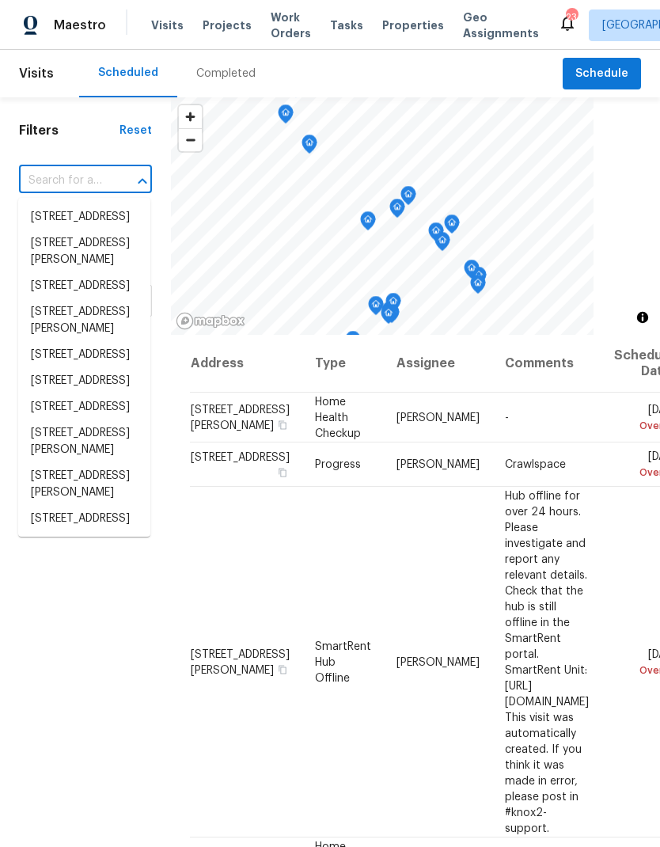
click at [78, 181] on input "text" at bounding box center [63, 181] width 89 height 25
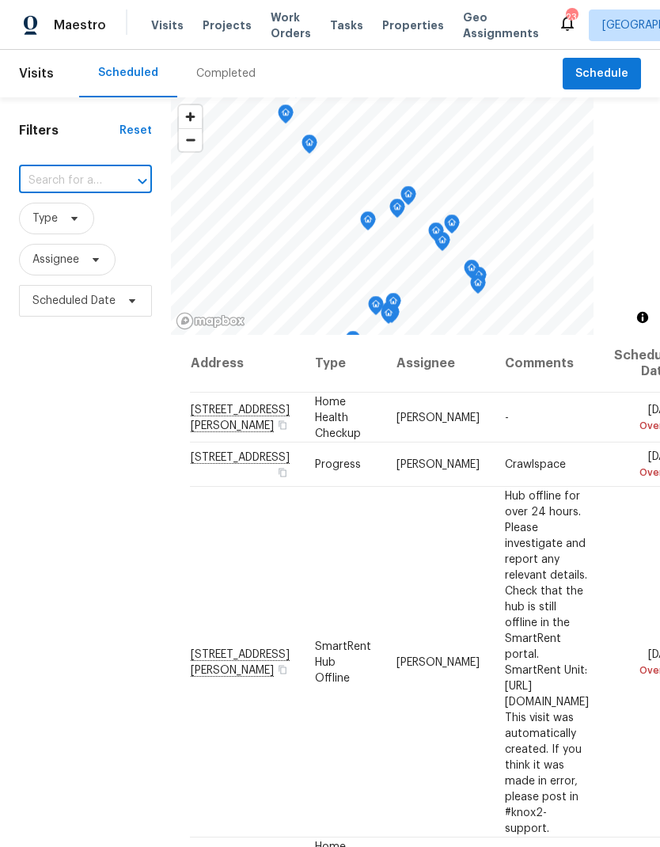
paste input "[STREET_ADDRESS]"
type input "[STREET_ADDRESS]"
click at [55, 228] on li "[STREET_ADDRESS]" at bounding box center [84, 217] width 132 height 26
click at [295, 14] on span "Work Orders" at bounding box center [291, 26] width 40 height 32
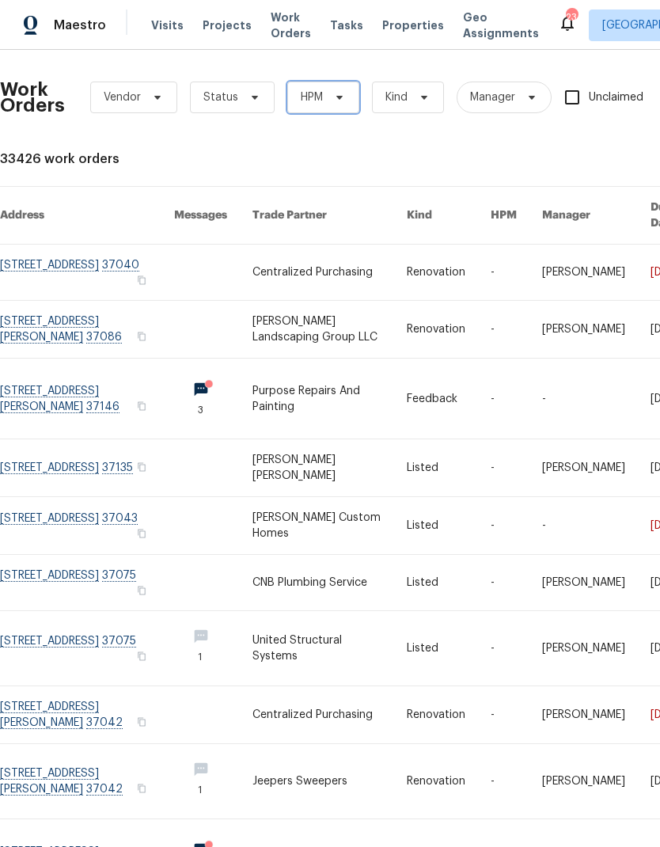
click at [325, 98] on span "HPM" at bounding box center [323, 98] width 72 height 32
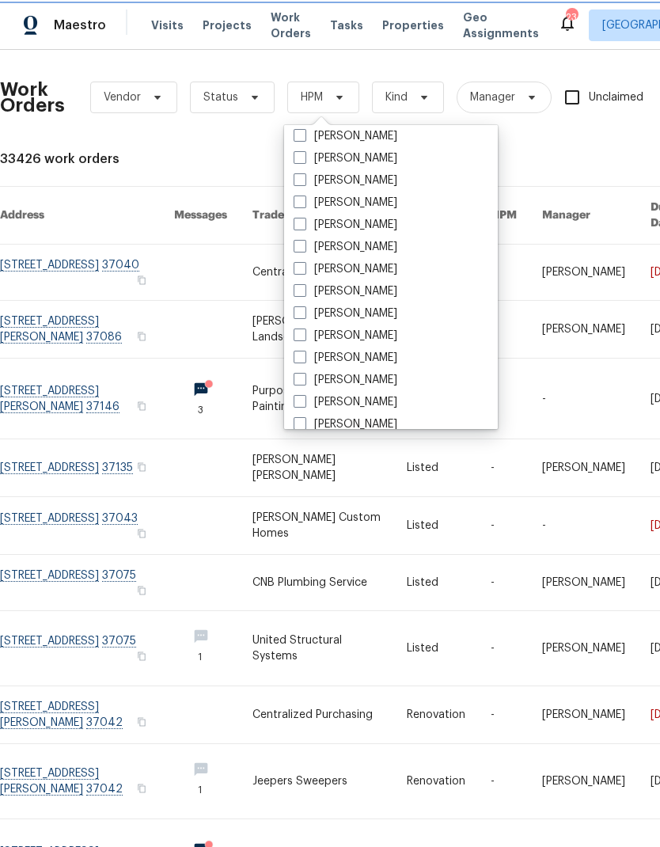
scroll to position [105, 0]
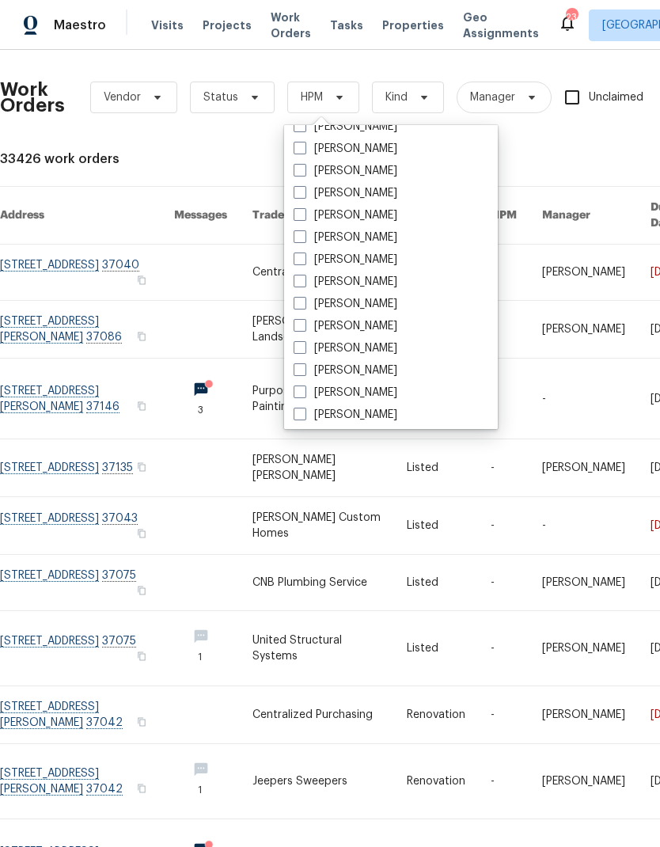
click at [318, 351] on label "[PERSON_NAME]" at bounding box center [346, 348] width 104 height 16
click at [304, 351] on input "[PERSON_NAME]" at bounding box center [299, 345] width 10 height 10
checkbox input "true"
